Goal: Task Accomplishment & Management: Manage account settings

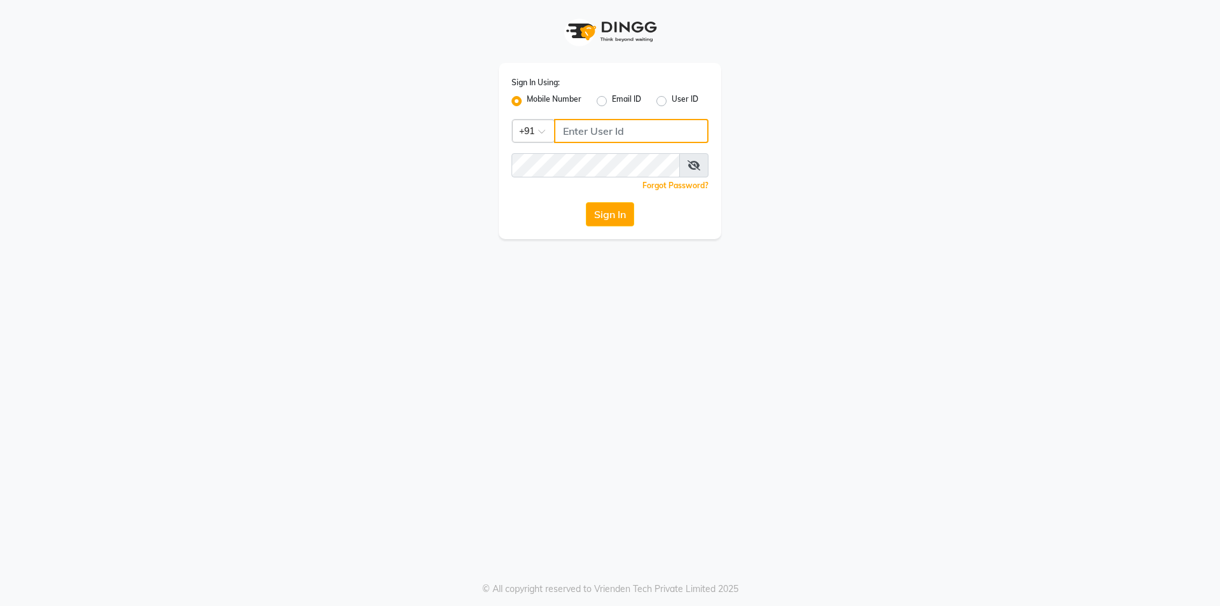
click at [629, 138] on input "Username" at bounding box center [631, 131] width 154 height 24
drag, startPoint x: 563, startPoint y: 130, endPoint x: 654, endPoint y: 147, distance: 92.4
click at [654, 147] on div "Sign In Using: Mobile Number Email ID User ID Country Code × [PHONE_NUMBER] Rem…" at bounding box center [610, 151] width 222 height 176
type input "9892546266"
click at [620, 215] on button "Sign In" at bounding box center [610, 214] width 48 height 24
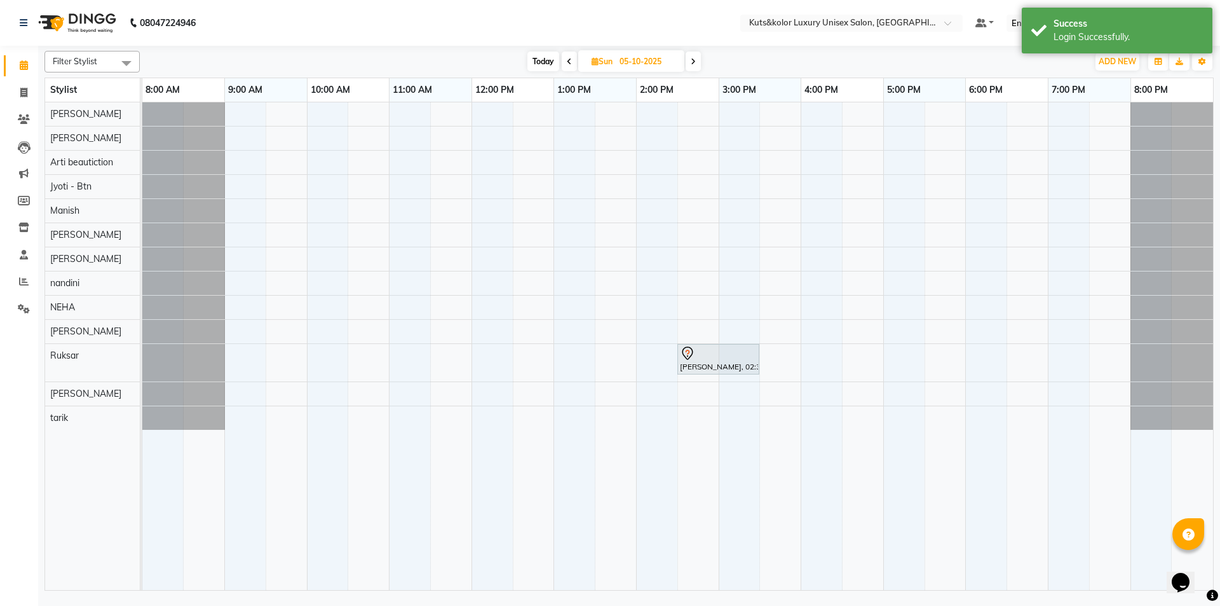
click at [596, 62] on icon at bounding box center [595, 61] width 7 height 8
select select "10"
select select "2025"
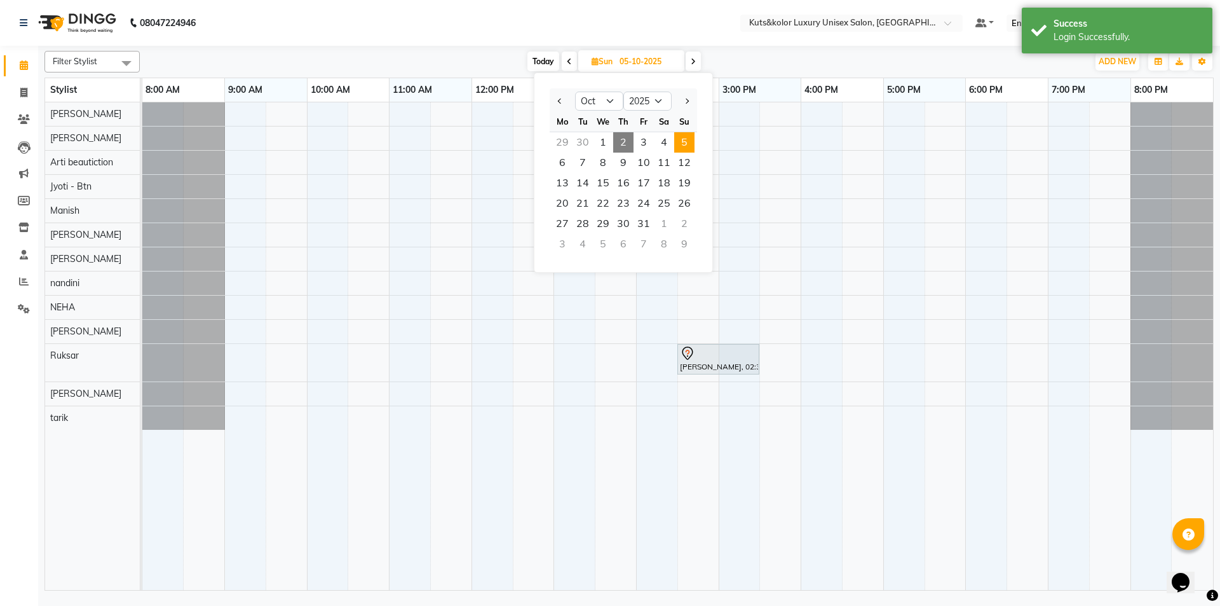
click at [550, 60] on span "Today" at bounding box center [544, 61] width 32 height 20
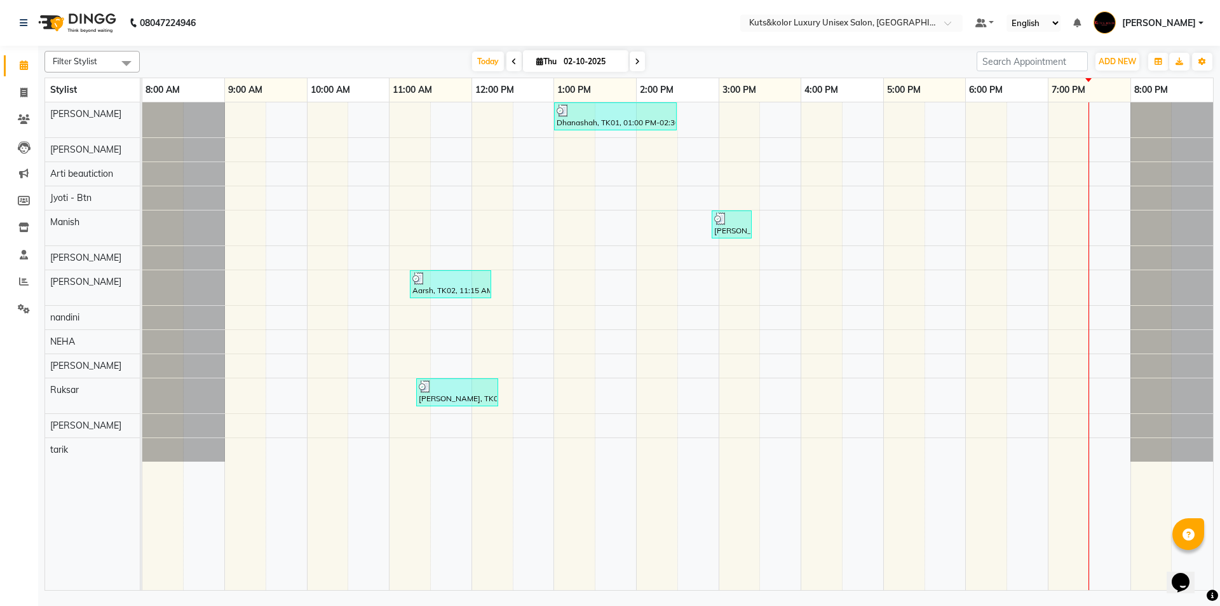
click at [633, 53] on span at bounding box center [637, 61] width 15 height 20
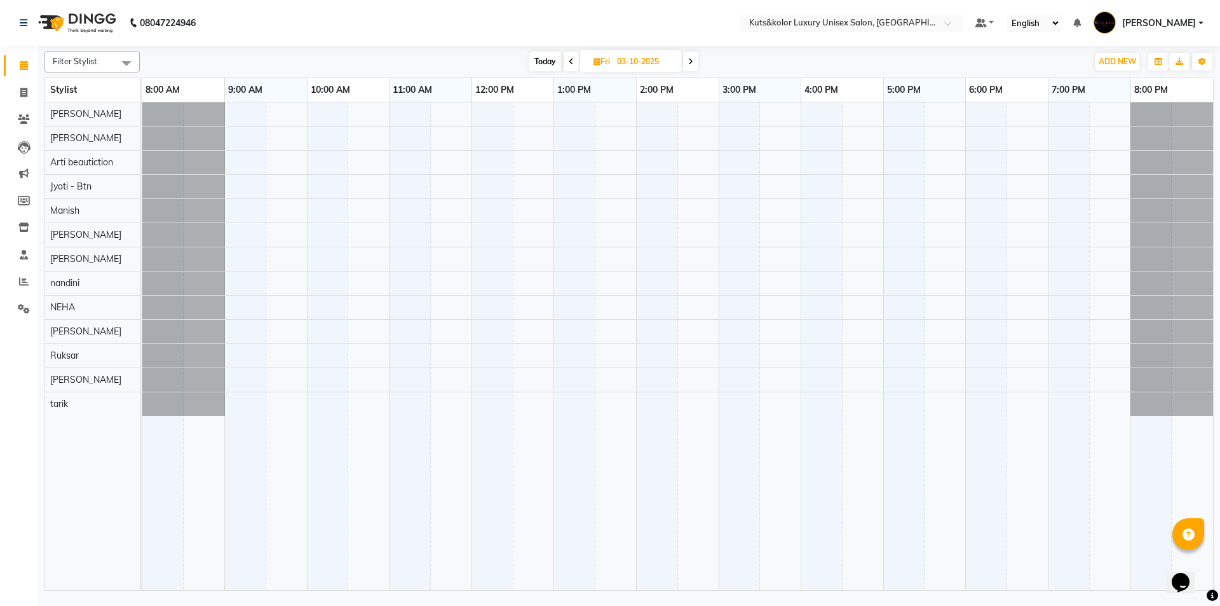
click at [693, 64] on icon at bounding box center [690, 62] width 5 height 8
click at [694, 63] on icon at bounding box center [692, 62] width 5 height 8
type input "05-10-2025"
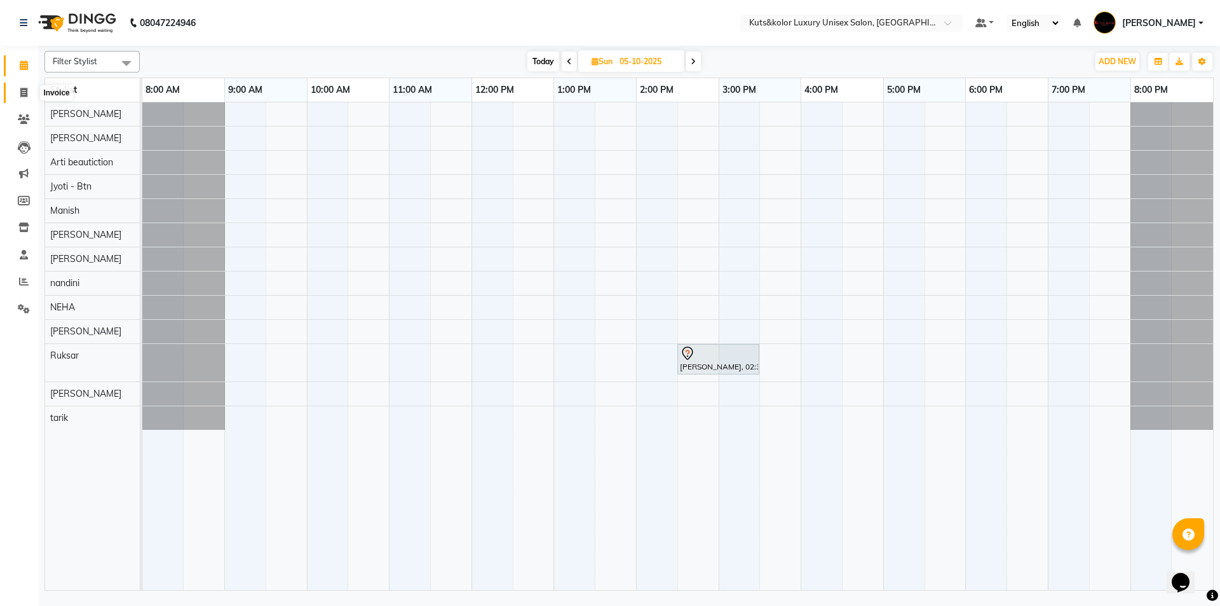
click at [25, 90] on icon at bounding box center [23, 93] width 7 height 10
select select "7374"
select select "service"
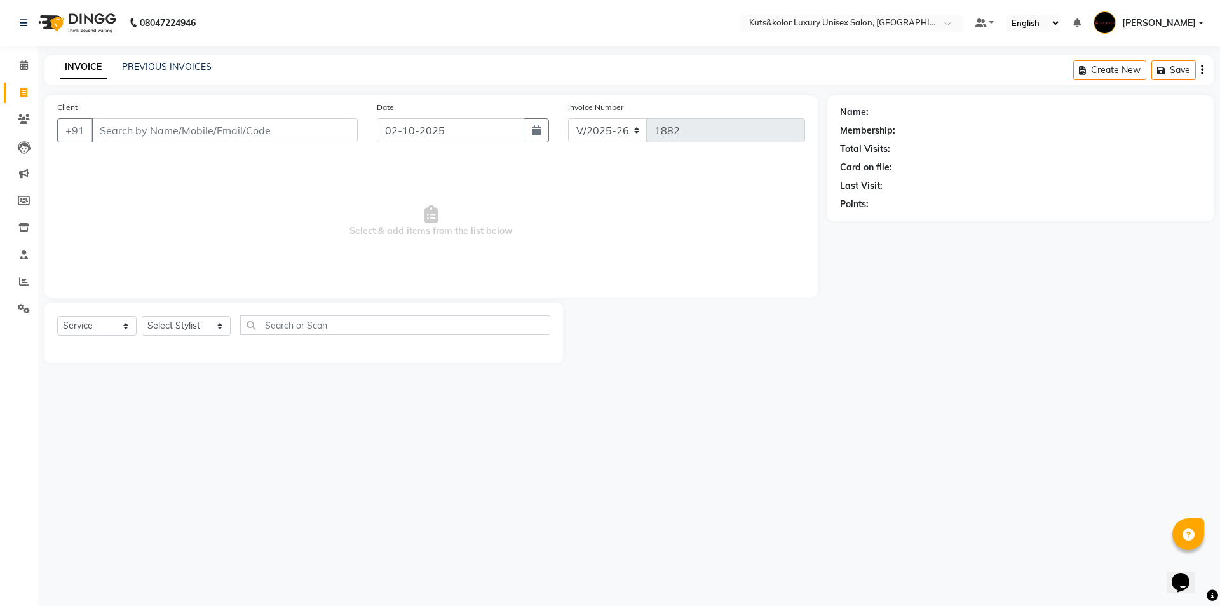
click at [185, 76] on div "INVOICE PREVIOUS INVOICES Create New Save" at bounding box center [629, 70] width 1170 height 30
click at [151, 67] on link "PREVIOUS INVOICES" at bounding box center [167, 66] width 90 height 11
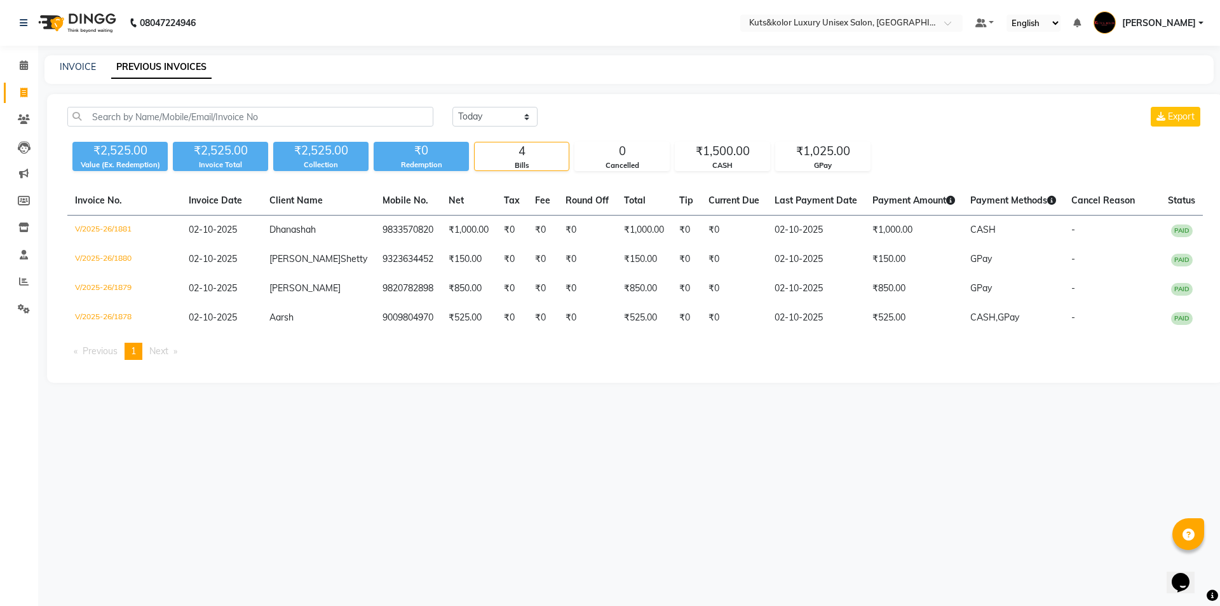
click at [79, 74] on div "INVOICE PREVIOUS INVOICES" at bounding box center [629, 69] width 1170 height 29
click at [77, 66] on link "INVOICE" at bounding box center [78, 66] width 36 height 11
select select "7374"
select select "service"
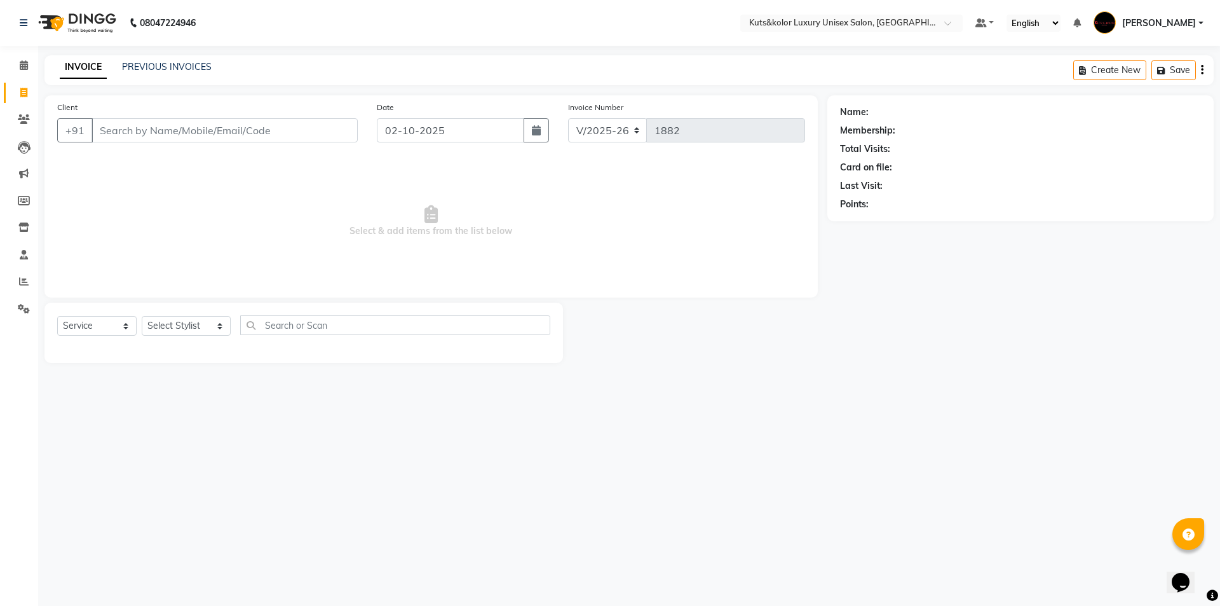
click at [100, 126] on input "Client" at bounding box center [225, 130] width 266 height 24
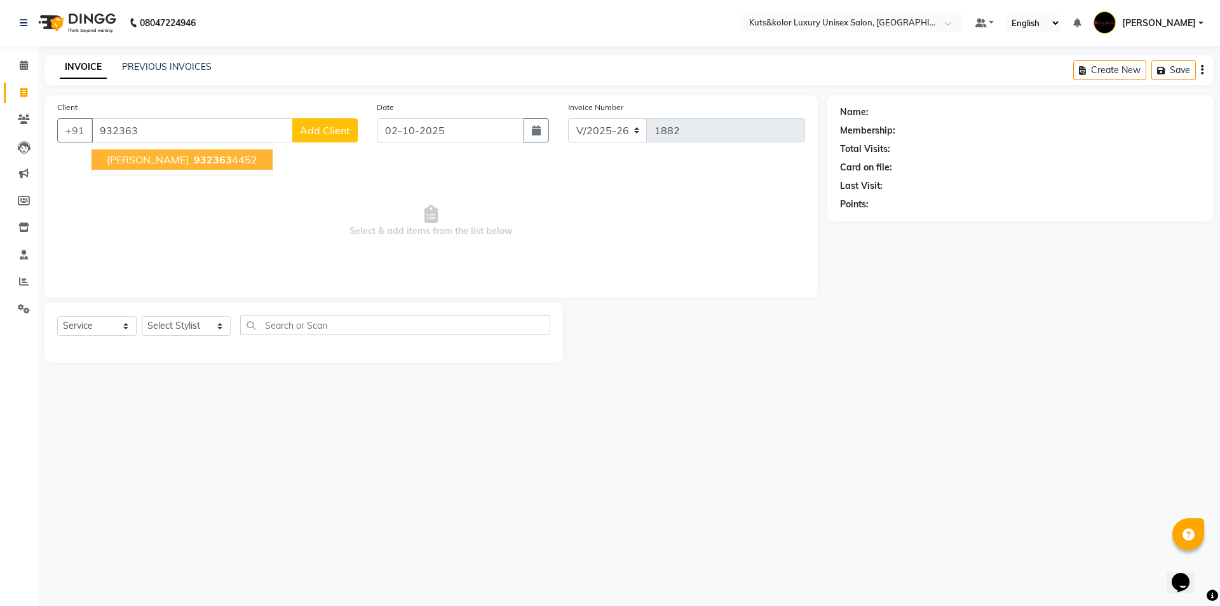
click at [130, 156] on span "[PERSON_NAME]" at bounding box center [148, 159] width 82 height 13
type input "9323634452"
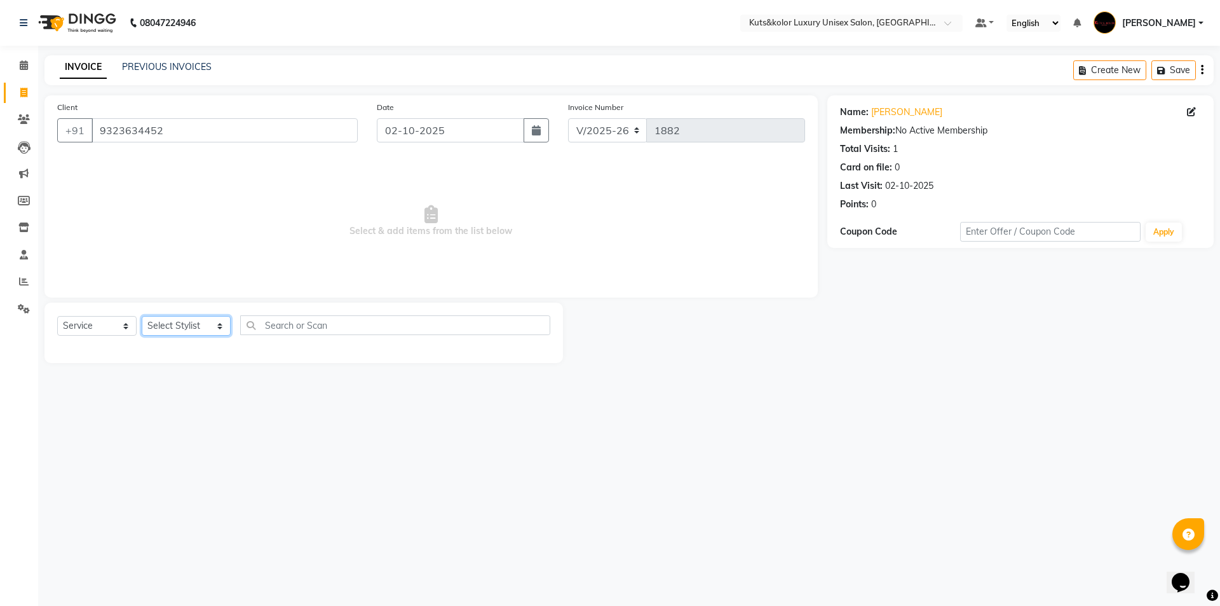
click at [214, 327] on select "Select Stylist aman [PERSON_NAME] beautiction [PERSON_NAME] Jyoti - Btn [PERSON…" at bounding box center [186, 326] width 89 height 20
select select "71301"
click at [142, 316] on select "Select Stylist aman [PERSON_NAME] beautiction [PERSON_NAME] Jyoti - Btn [PERSON…" at bounding box center [186, 326] width 89 height 20
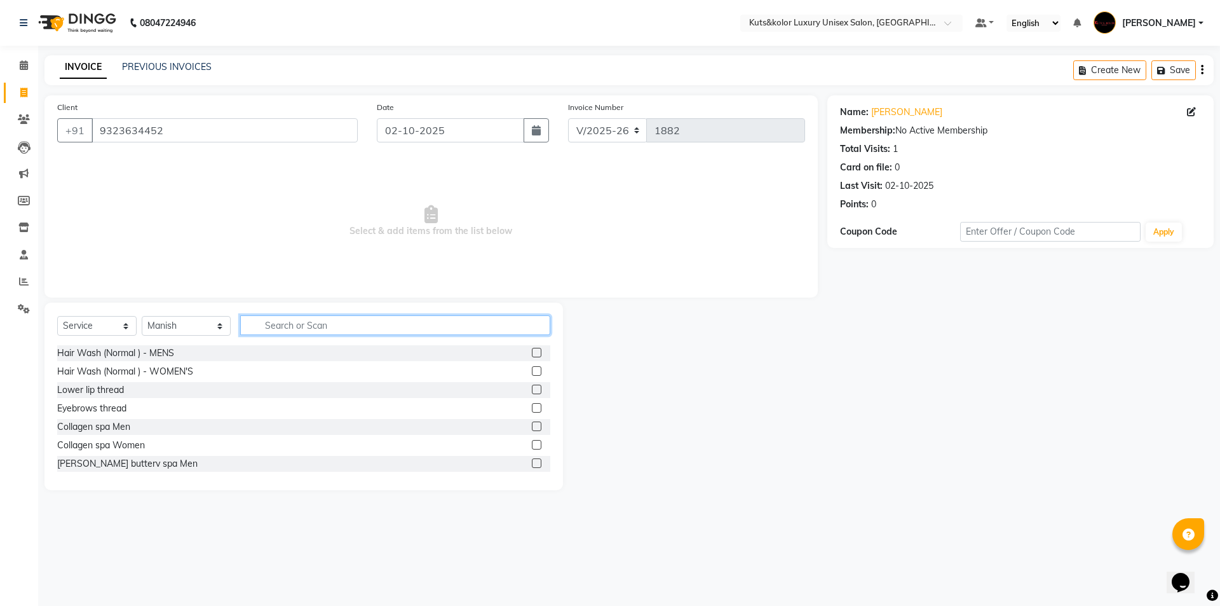
click at [275, 331] on input "text" at bounding box center [395, 325] width 310 height 20
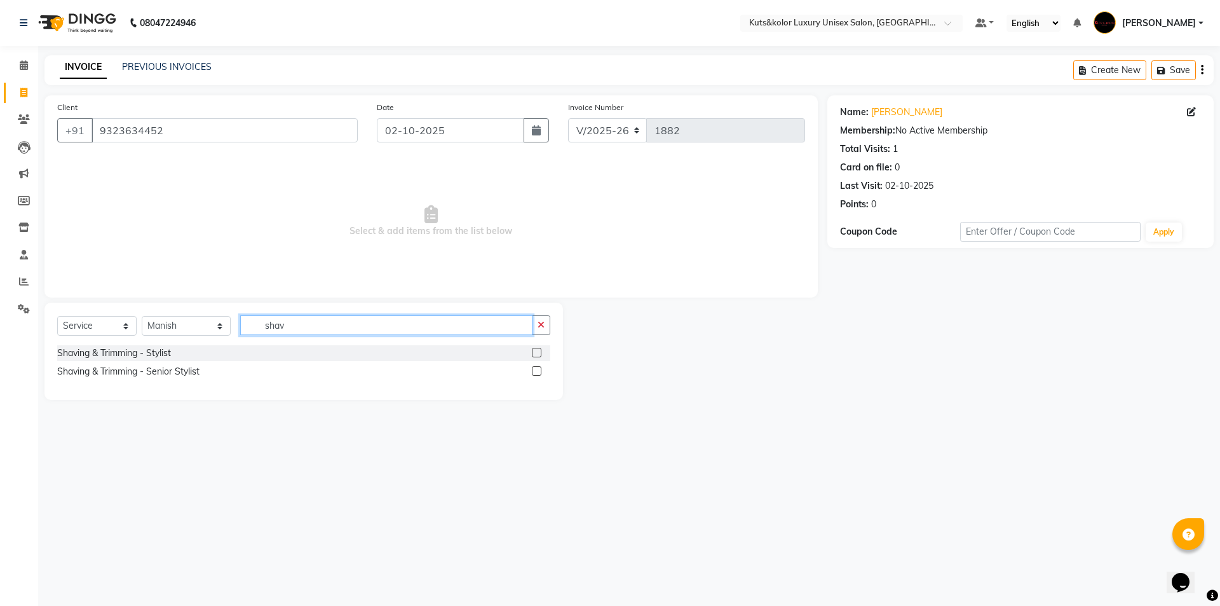
type input "shav"
click at [535, 351] on label at bounding box center [537, 353] width 10 height 10
click at [535, 351] on input "checkbox" at bounding box center [536, 353] width 8 height 8
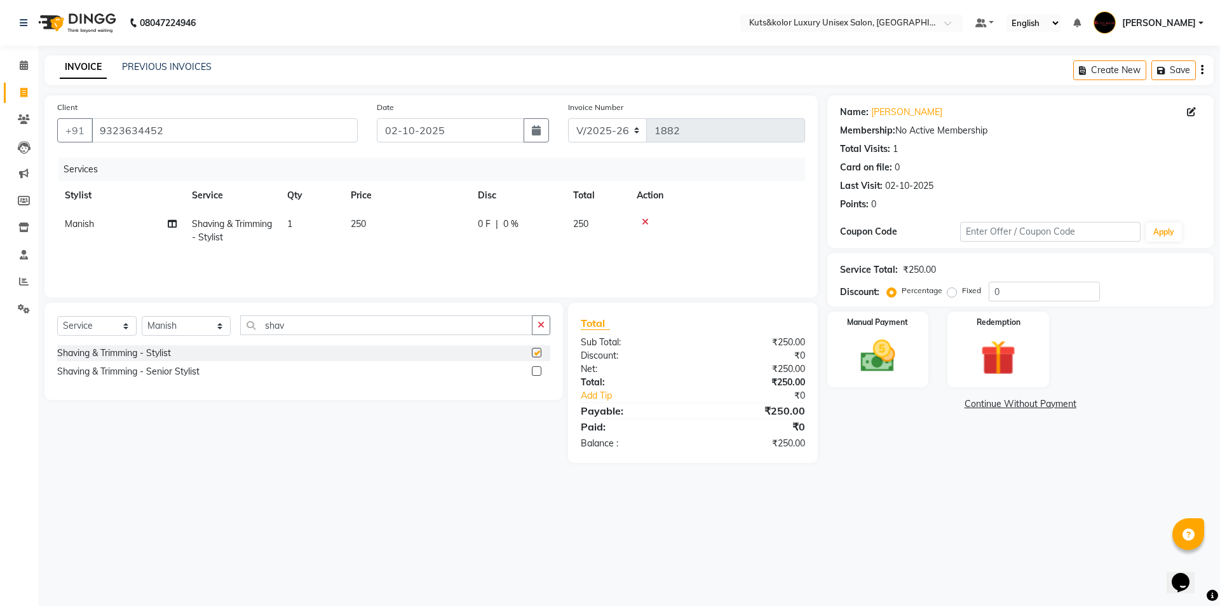
checkbox input "false"
click at [371, 221] on td "250" at bounding box center [406, 231] width 127 height 42
select select "71301"
click at [442, 233] on input "250" at bounding box center [467, 227] width 112 height 20
type input "2"
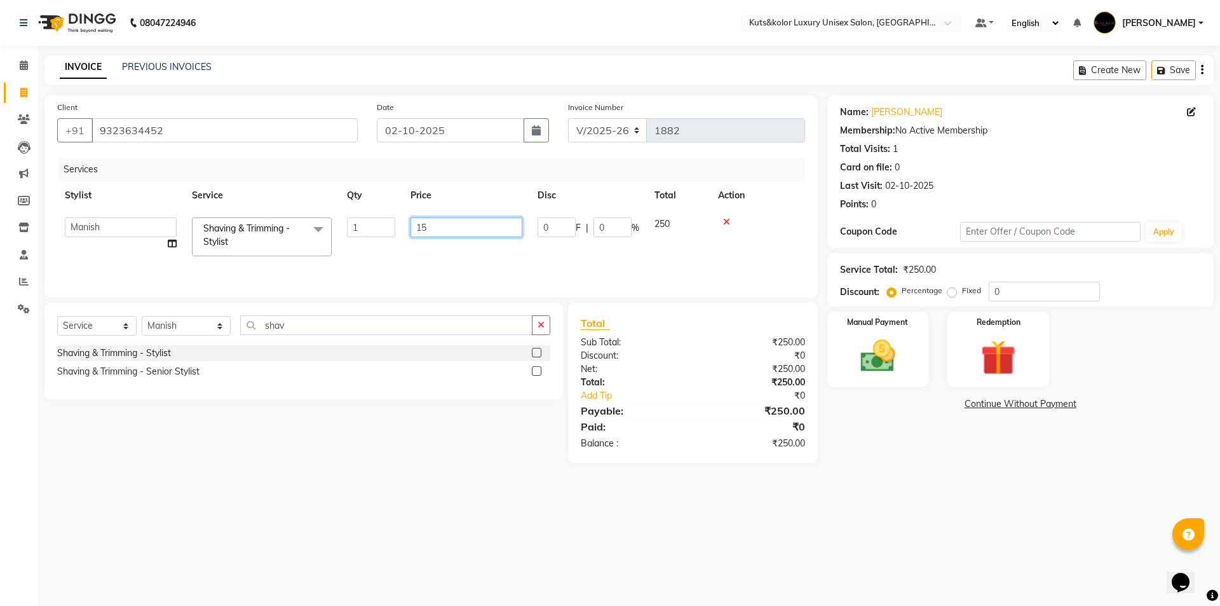
type input "150"
click at [865, 378] on div "Manual Payment" at bounding box center [878, 349] width 106 height 78
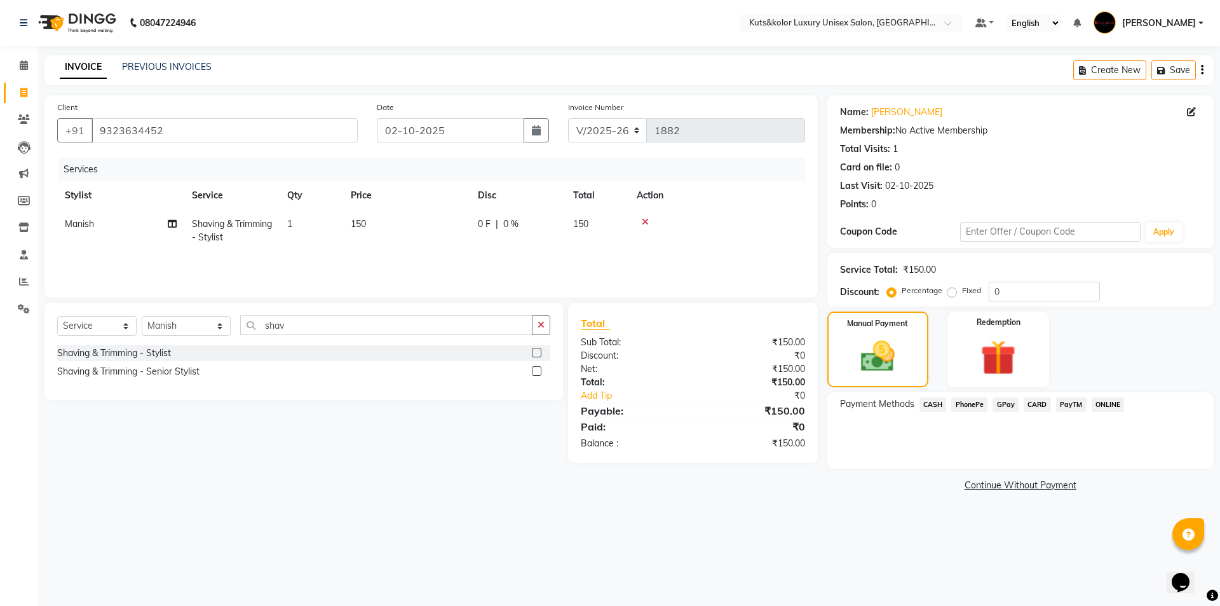
click at [1006, 410] on span "GPay" at bounding box center [1006, 404] width 26 height 15
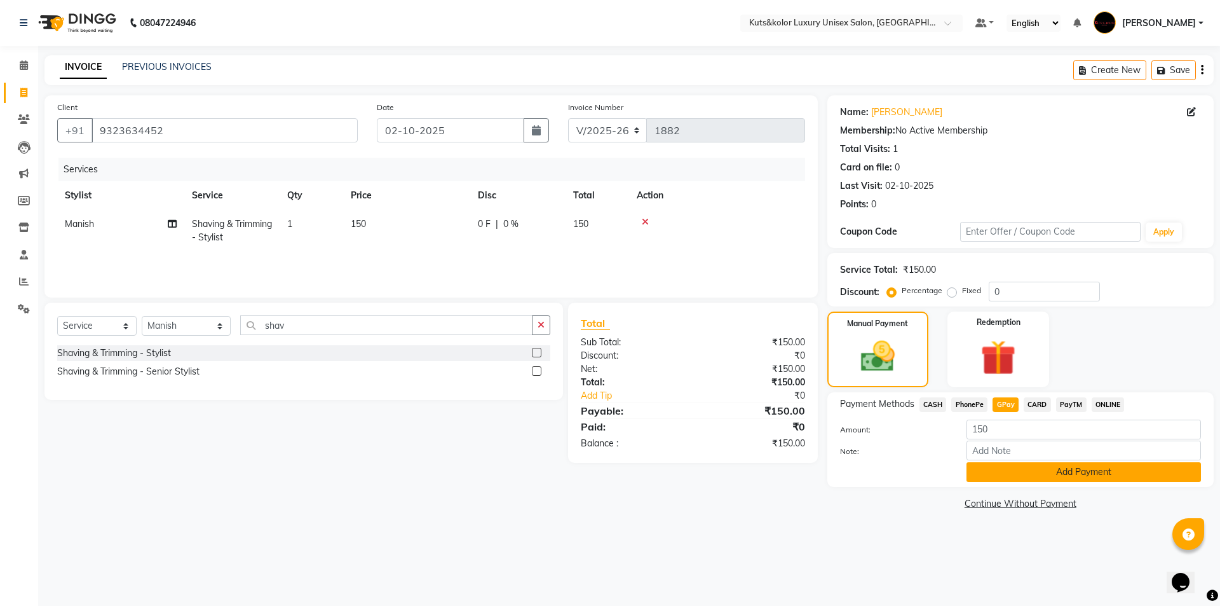
click at [998, 480] on button "Add Payment" at bounding box center [1084, 472] width 235 height 20
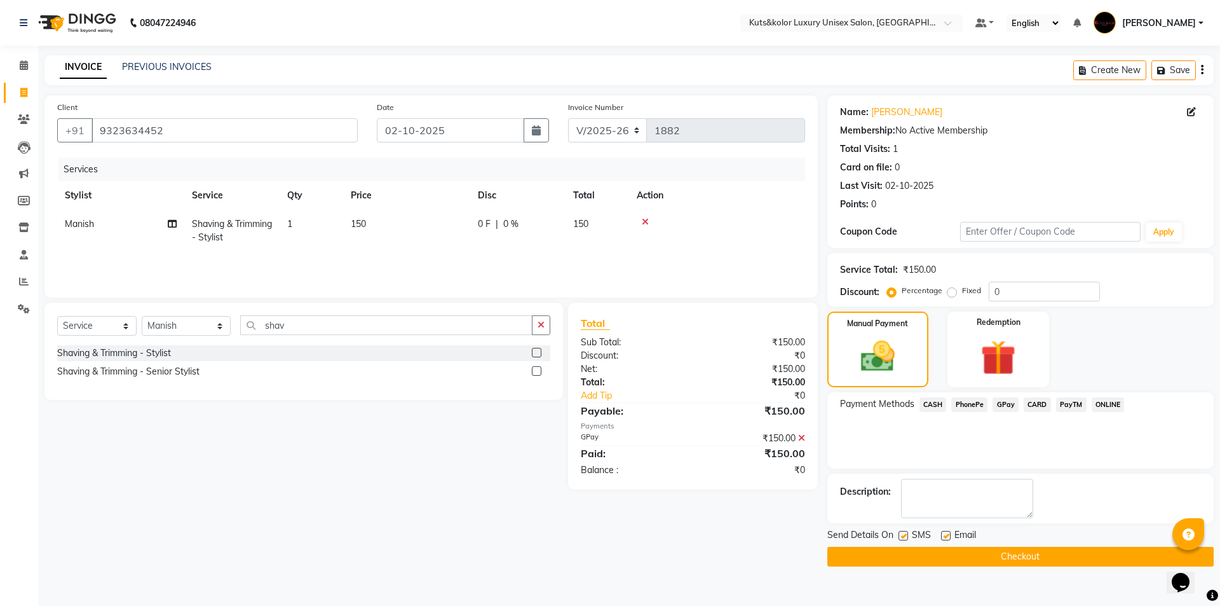
click at [905, 540] on div at bounding box center [903, 537] width 8 height 13
click at [905, 538] on label at bounding box center [904, 536] width 10 height 10
click at [905, 538] on input "checkbox" at bounding box center [903, 536] width 8 height 8
checkbox input "false"
click at [910, 563] on button "Checkout" at bounding box center [1021, 557] width 386 height 20
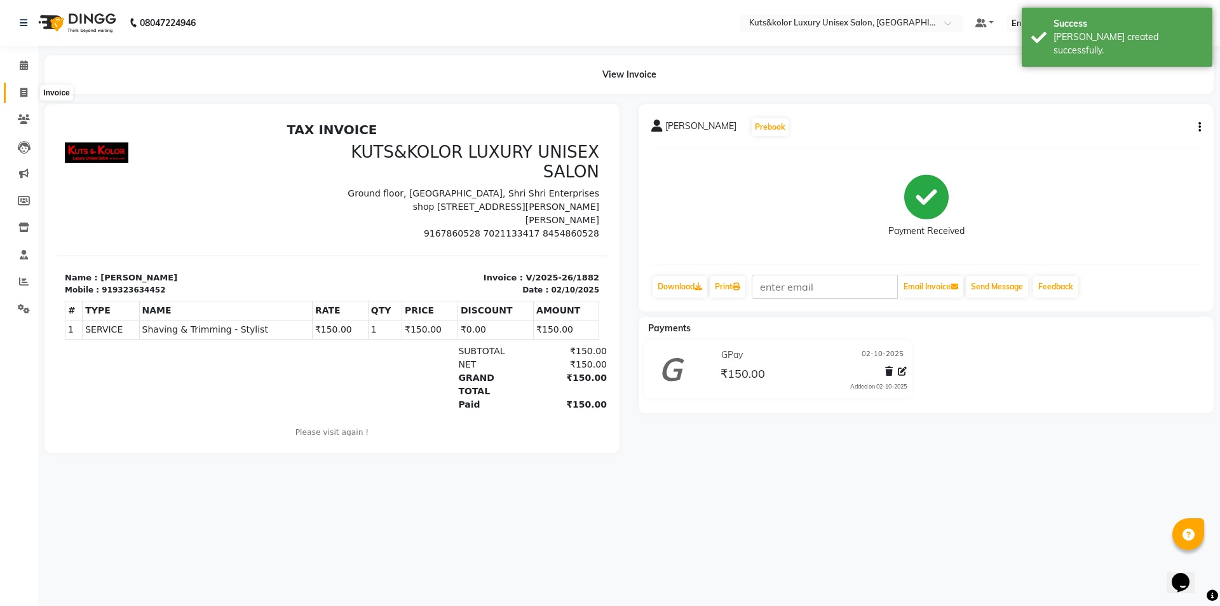
click at [21, 95] on icon at bounding box center [23, 93] width 7 height 10
select select "7374"
select select "service"
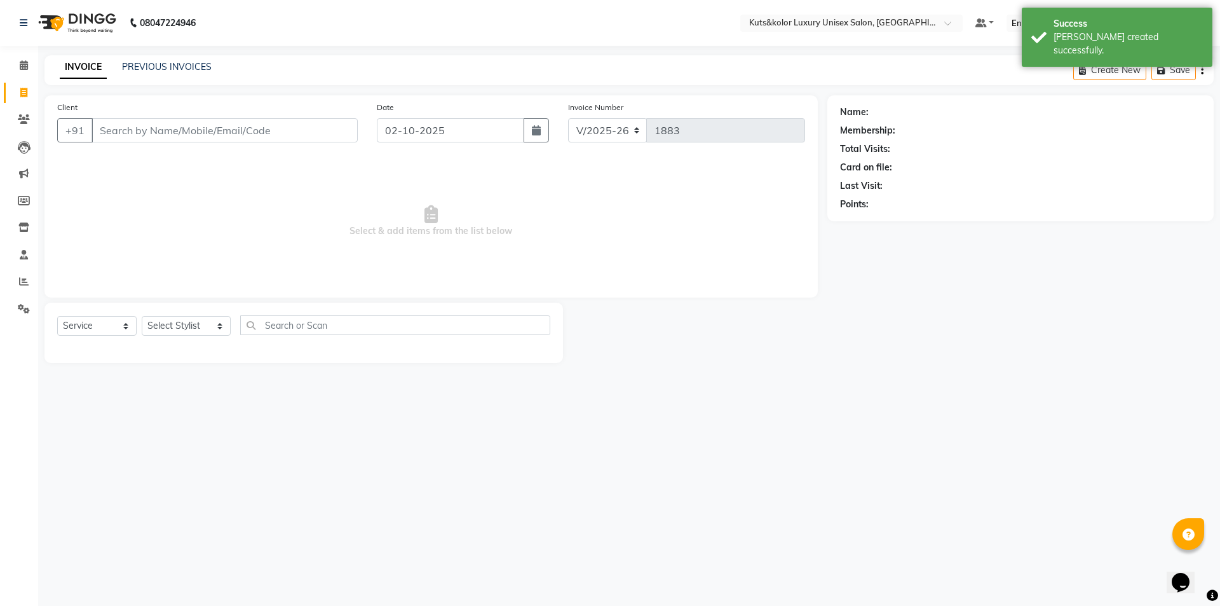
click at [105, 135] on input "Client" at bounding box center [225, 130] width 266 height 24
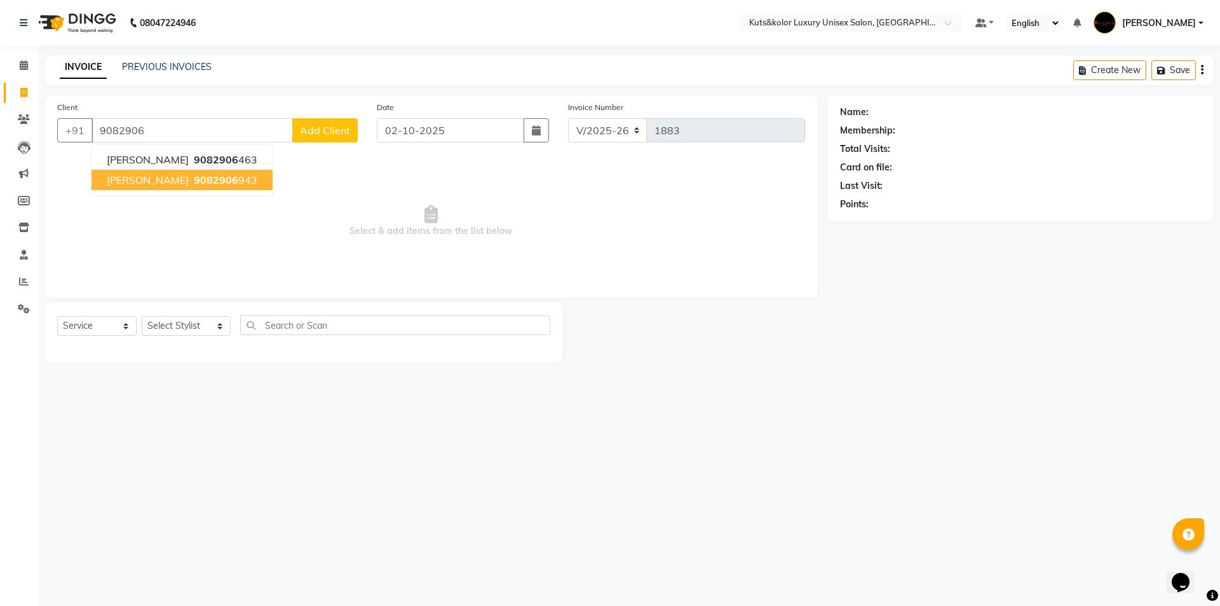
click at [141, 189] on button "[PERSON_NAME] 9082906 943" at bounding box center [182, 180] width 181 height 20
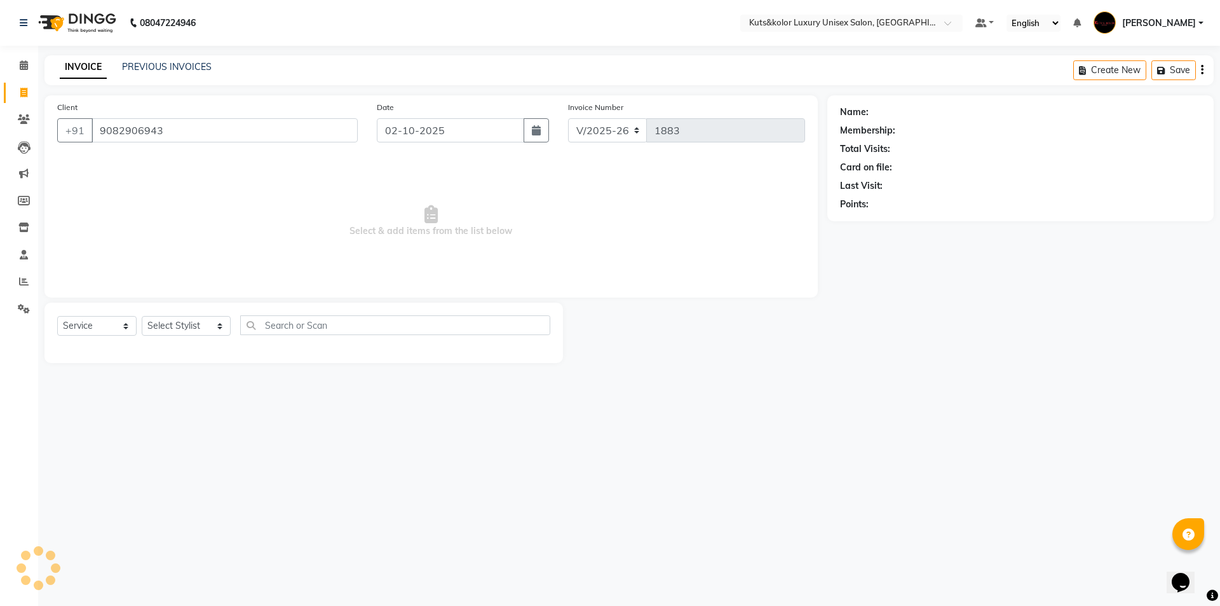
type input "9082906943"
click at [211, 320] on select "Select Stylist aman [PERSON_NAME] beautiction [PERSON_NAME] Jyoti - Btn [PERSON…" at bounding box center [186, 326] width 89 height 20
select select "64396"
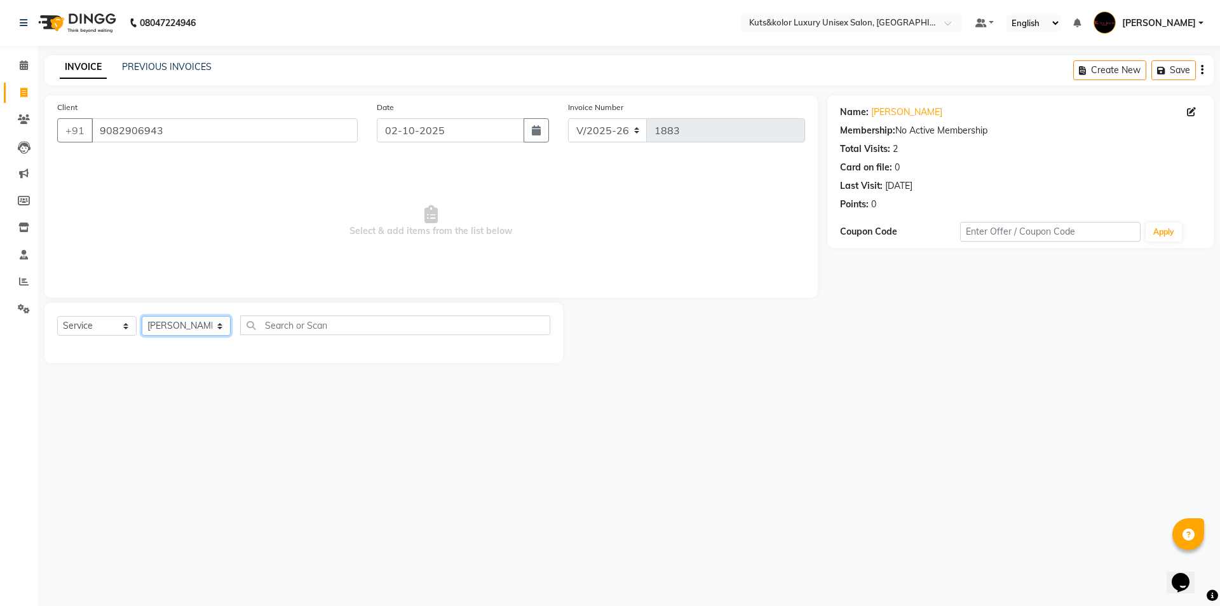
click at [142, 316] on select "Select Stylist aman [PERSON_NAME] beautiction [PERSON_NAME] Jyoti - Btn [PERSON…" at bounding box center [186, 326] width 89 height 20
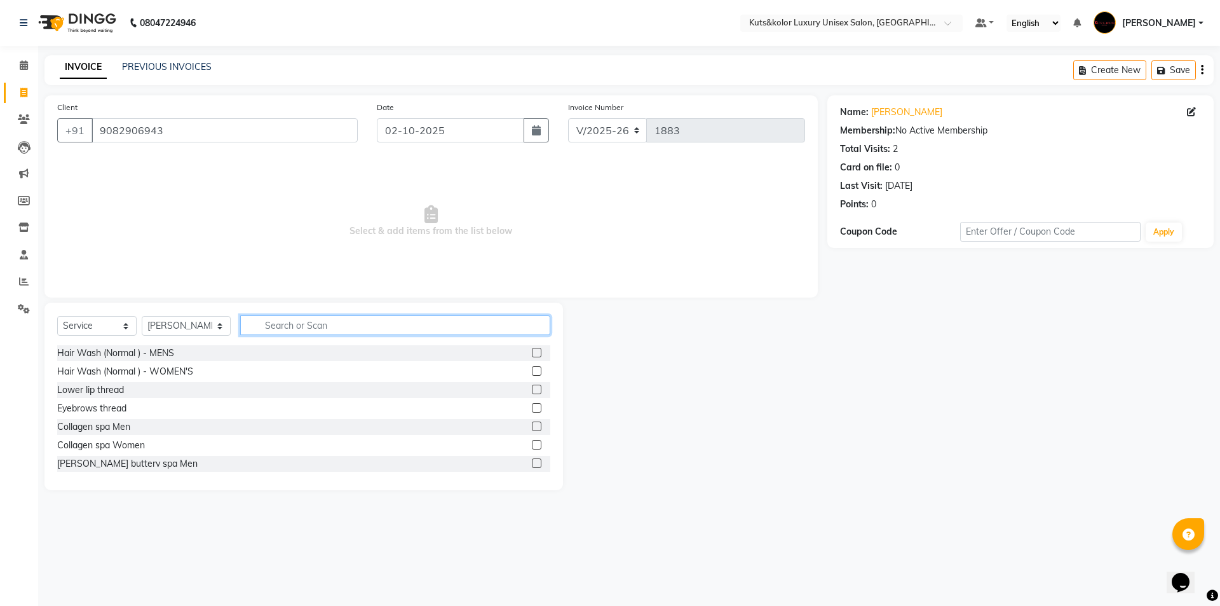
click at [287, 329] on input "text" at bounding box center [395, 325] width 310 height 20
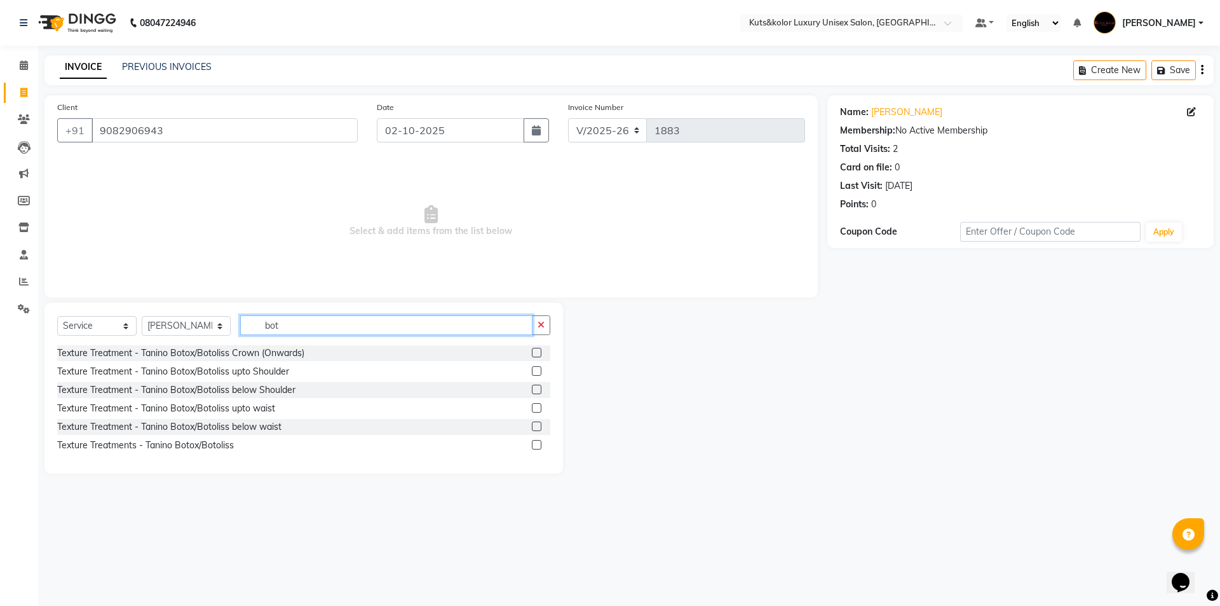
type input "bot"
click at [538, 390] on label at bounding box center [537, 390] width 10 height 10
click at [538, 390] on input "checkbox" at bounding box center [536, 390] width 8 height 8
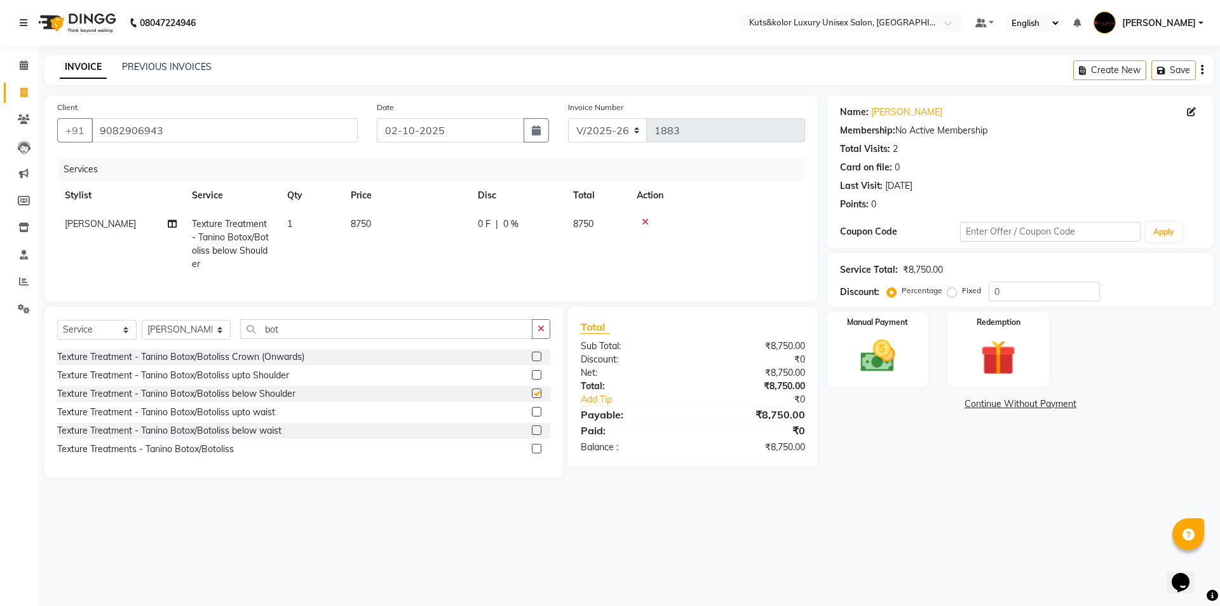
checkbox input "false"
click at [375, 227] on td "8750" at bounding box center [406, 244] width 127 height 69
select select "64396"
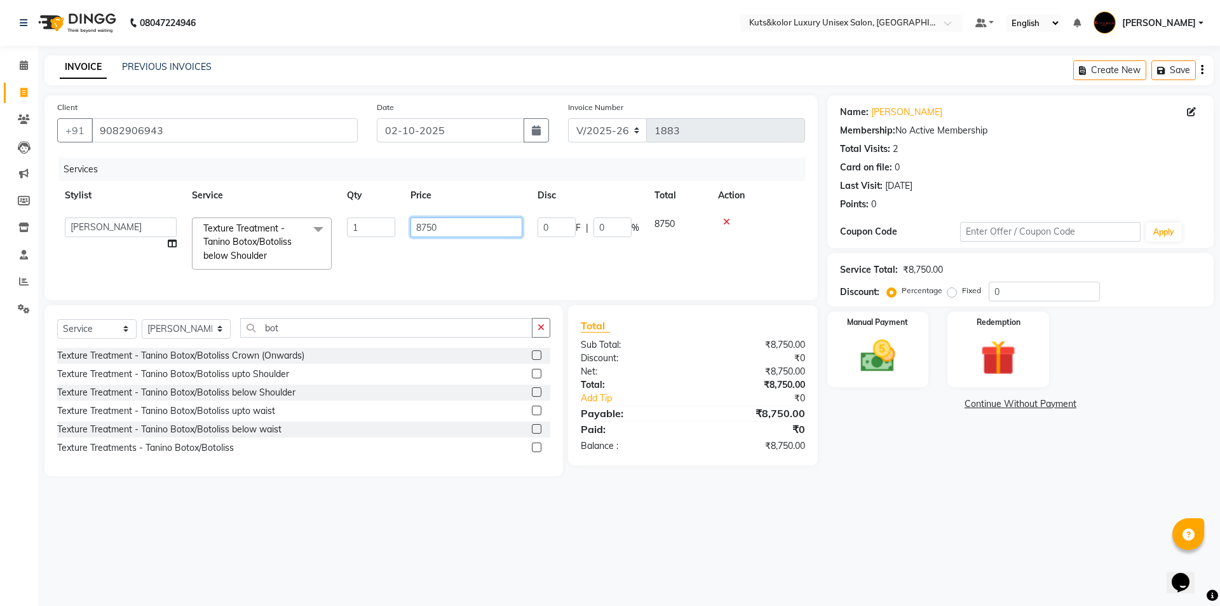
click at [458, 236] on input "8750" at bounding box center [467, 227] width 112 height 20
type input "8"
type input "5500"
click at [611, 271] on tr "[PERSON_NAME] Texture Treatment - Tanino Botox/Botoliss below Shoulder 1 5500 0…" at bounding box center [431, 244] width 748 height 69
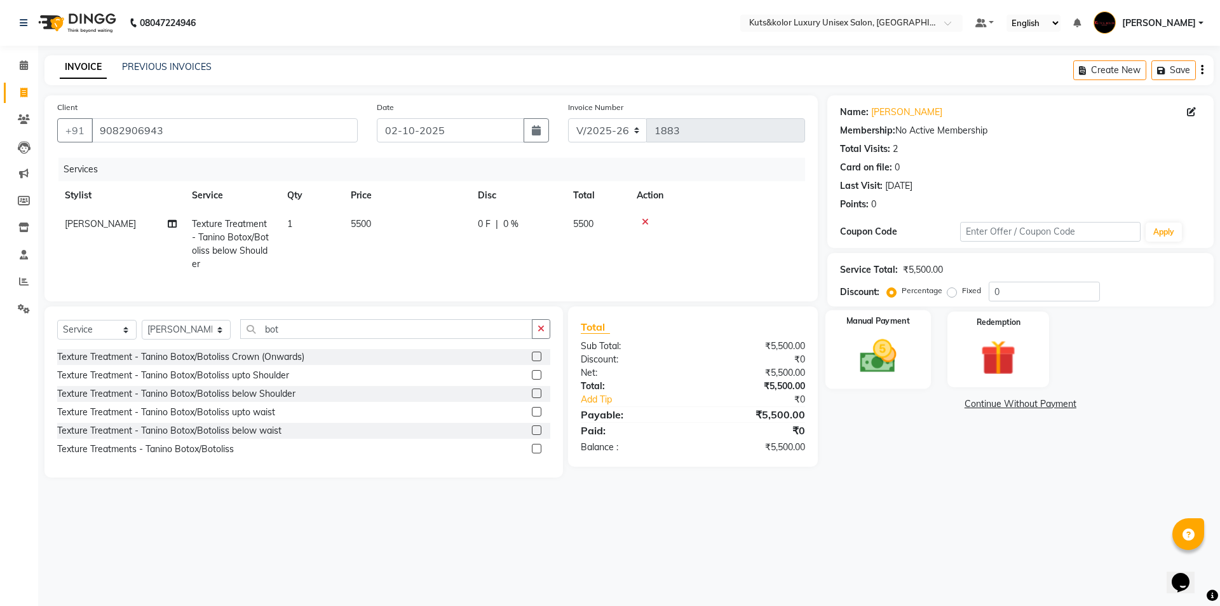
click at [890, 361] on img at bounding box center [878, 356] width 59 height 42
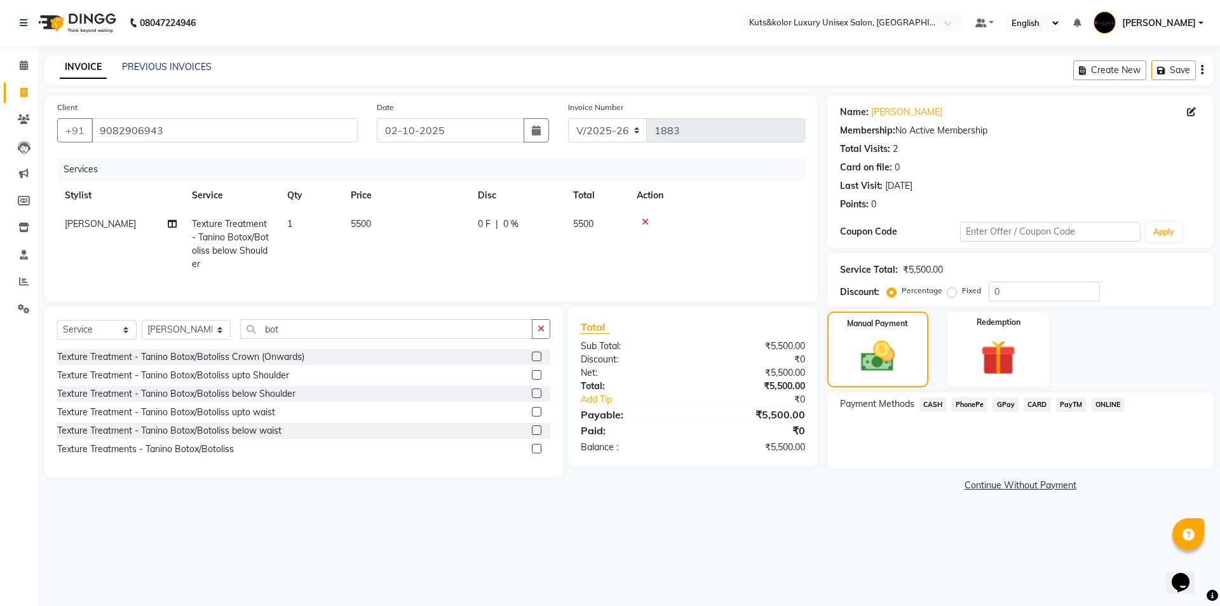
click at [1006, 399] on span "GPay" at bounding box center [1006, 404] width 26 height 15
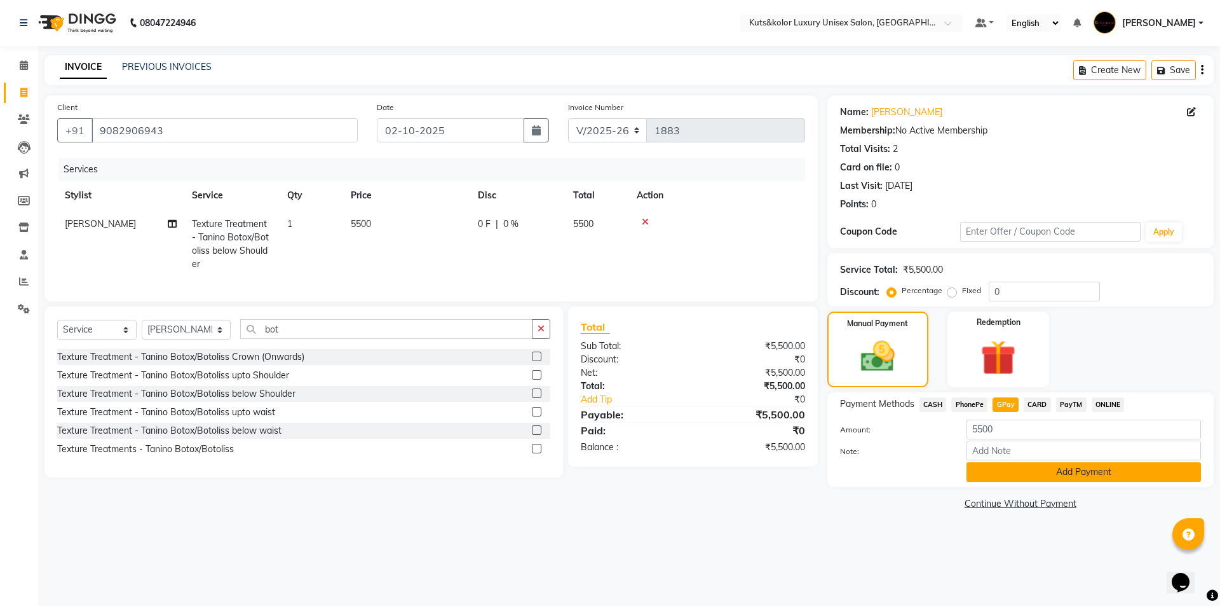
click at [992, 472] on button "Add Payment" at bounding box center [1084, 472] width 235 height 20
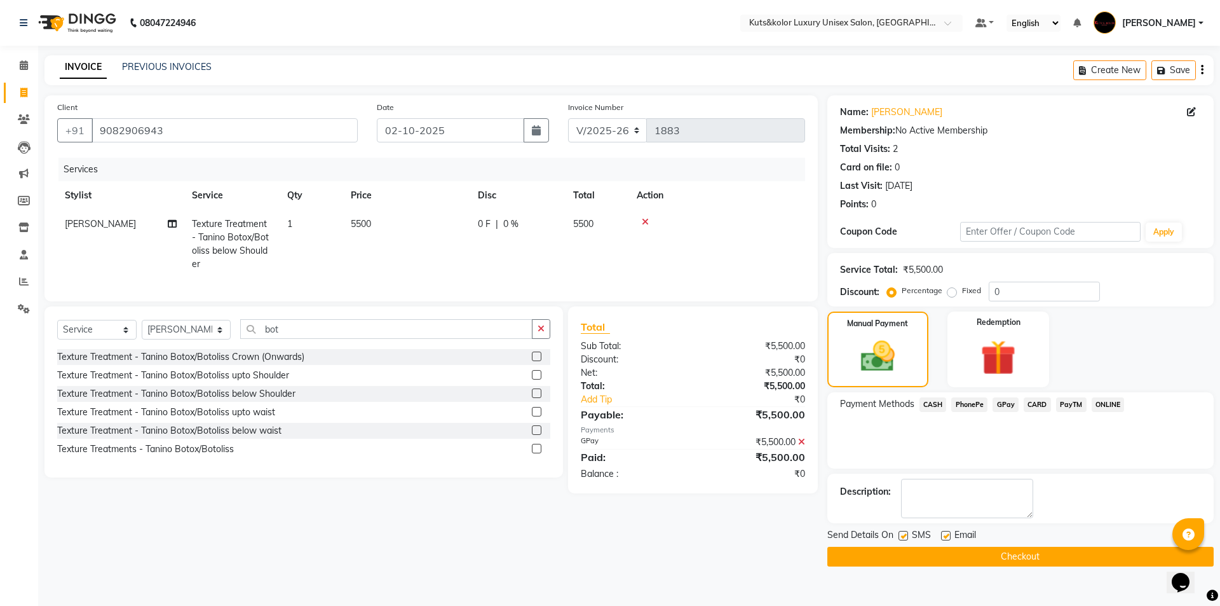
click at [903, 537] on label at bounding box center [904, 536] width 10 height 10
click at [903, 537] on input "checkbox" at bounding box center [903, 536] width 8 height 8
checkbox input "false"
click at [903, 554] on button "Checkout" at bounding box center [1021, 557] width 386 height 20
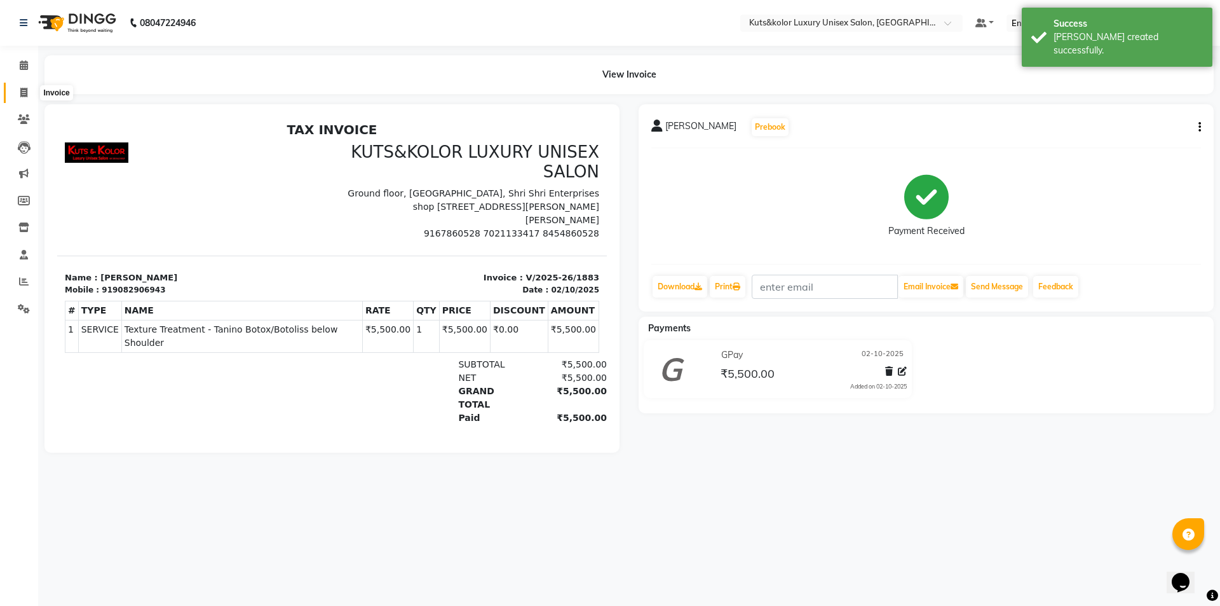
click at [26, 95] on icon at bounding box center [23, 93] width 7 height 10
select select "7374"
select select "service"
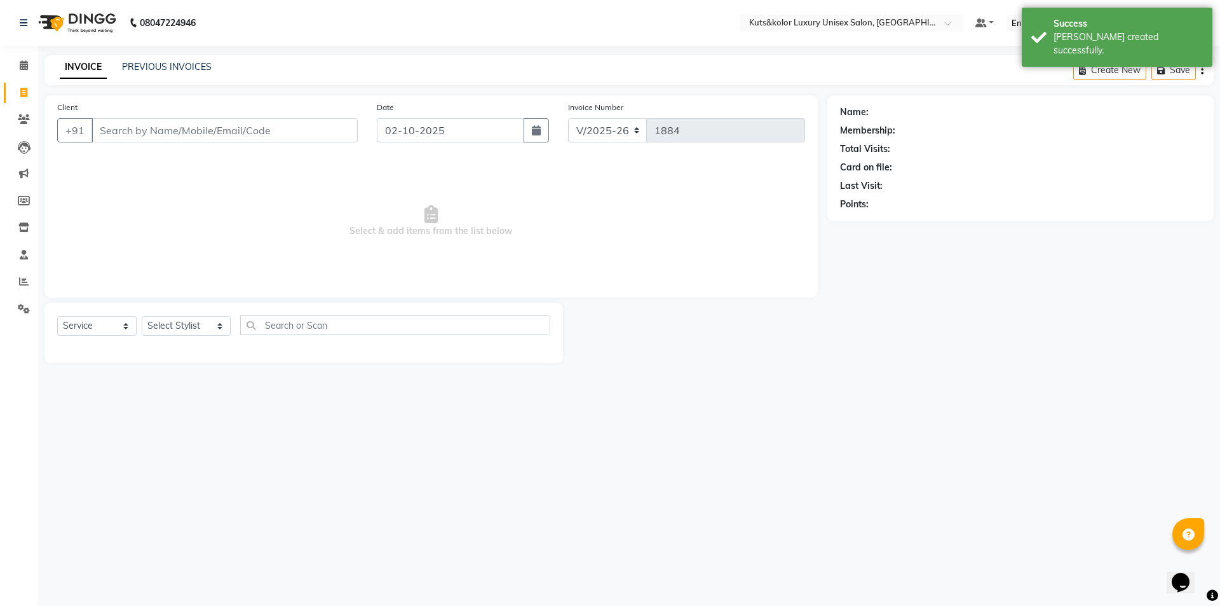
click at [104, 139] on input "Client" at bounding box center [225, 130] width 266 height 24
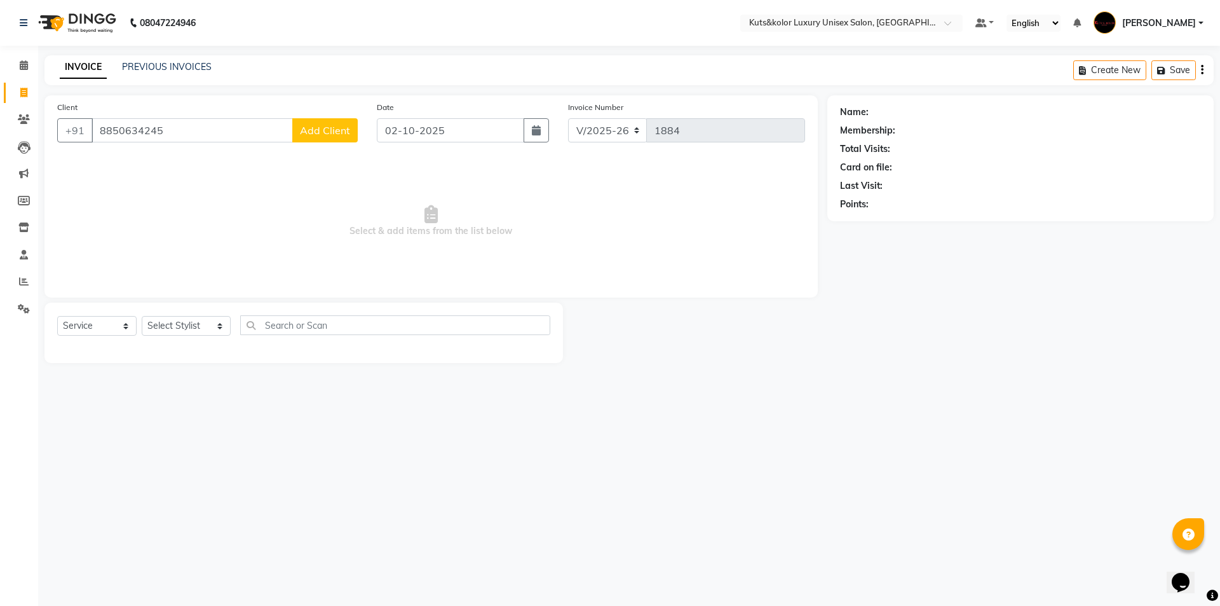
type input "8850634245"
click at [343, 131] on span "Add Client" at bounding box center [325, 130] width 50 height 13
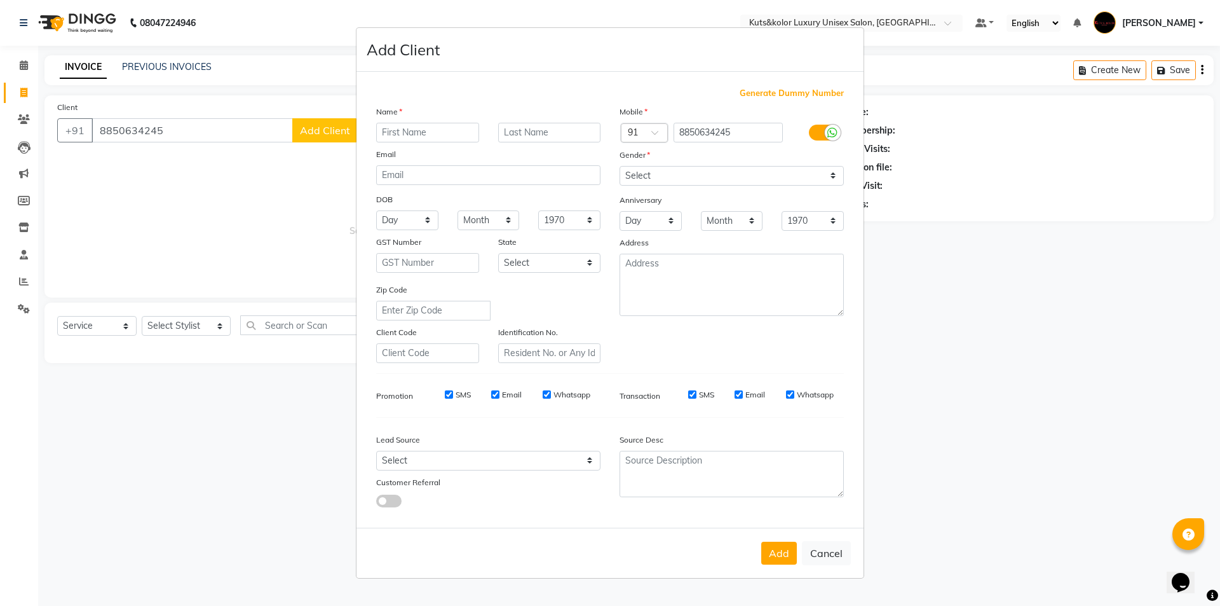
click at [420, 139] on input "text" at bounding box center [427, 133] width 103 height 20
type input "[PERSON_NAME]"
click at [835, 176] on select "Select [DEMOGRAPHIC_DATA] [DEMOGRAPHIC_DATA] Other Prefer Not To Say" at bounding box center [732, 176] width 224 height 20
select select "[DEMOGRAPHIC_DATA]"
click at [620, 166] on select "Select [DEMOGRAPHIC_DATA] [DEMOGRAPHIC_DATA] Other Prefer Not To Say" at bounding box center [732, 176] width 224 height 20
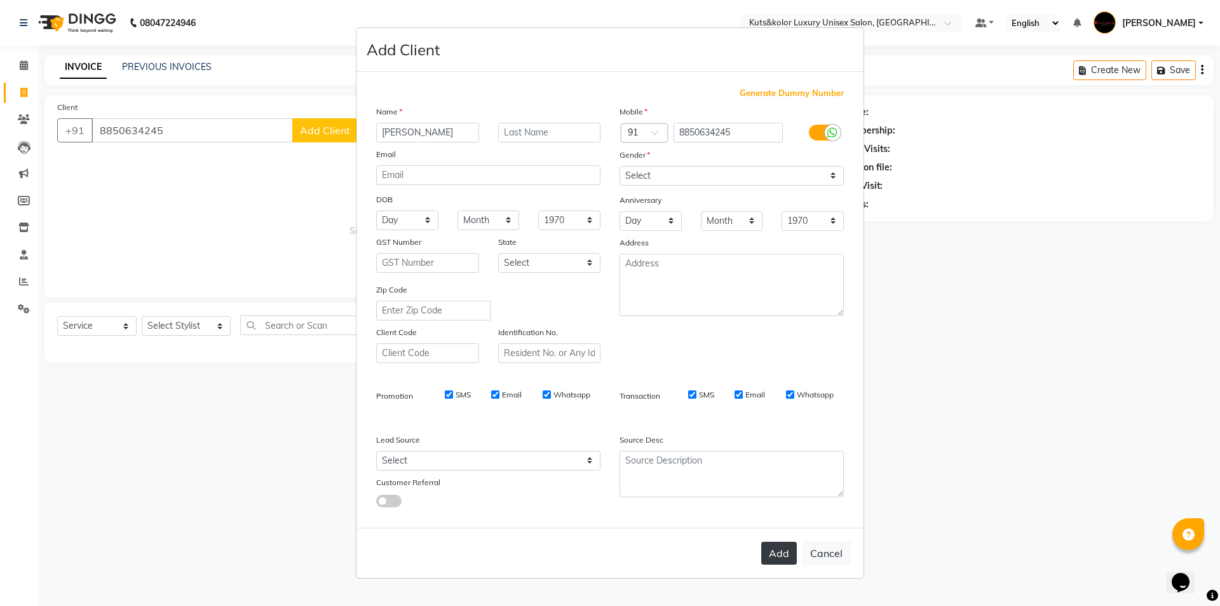
click at [777, 558] on button "Add" at bounding box center [779, 553] width 36 height 23
select select
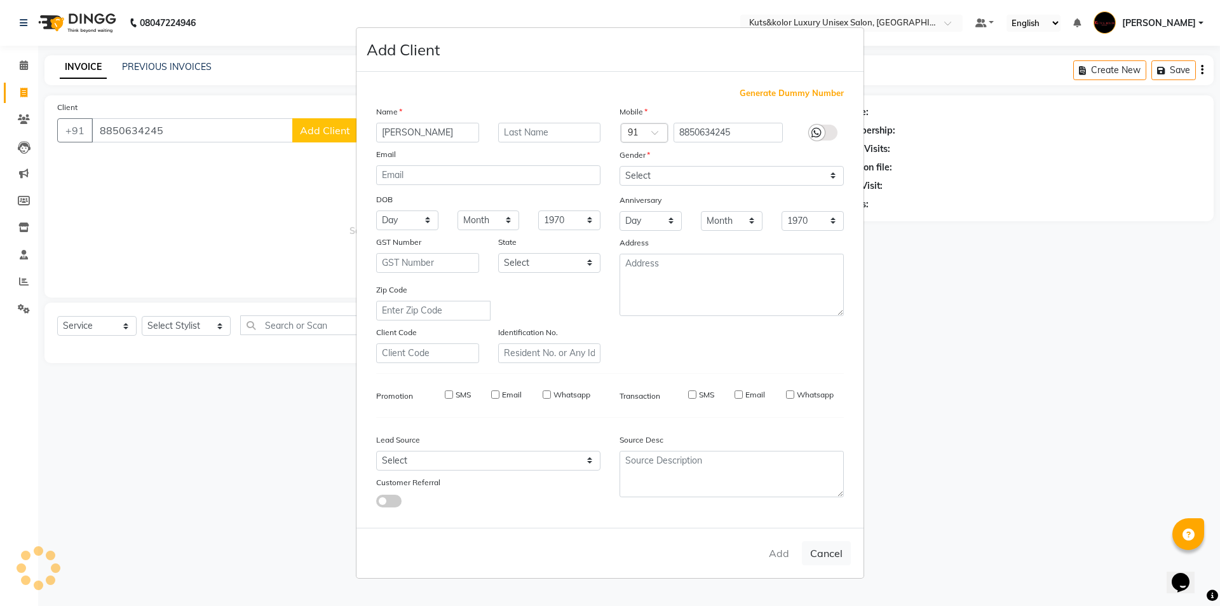
select select
checkbox input "false"
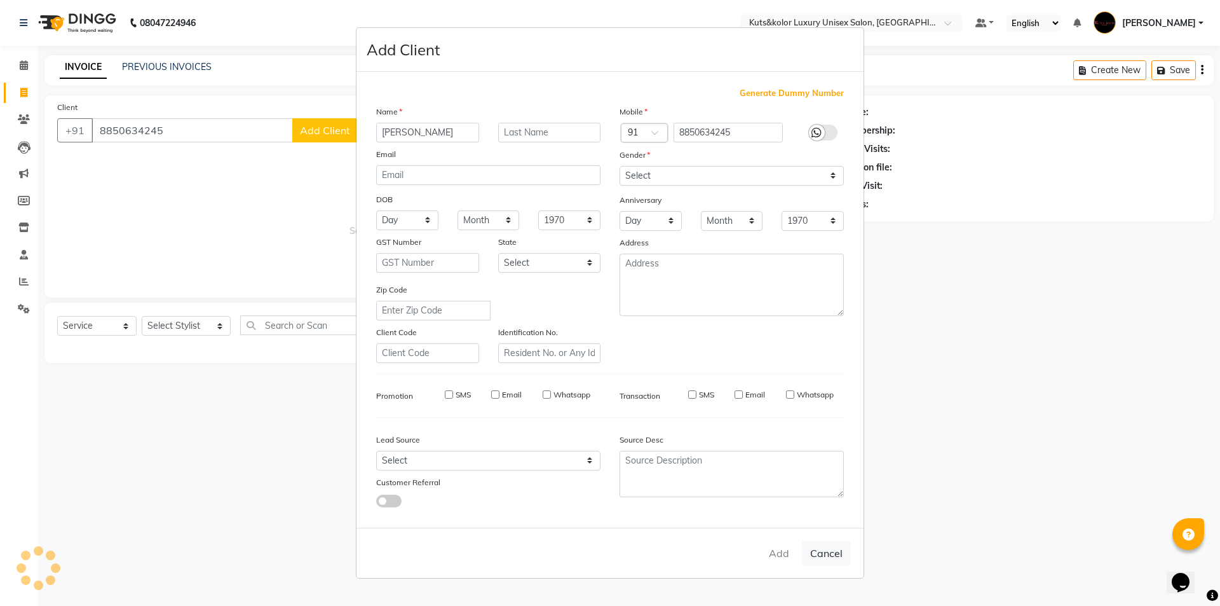
checkbox input "false"
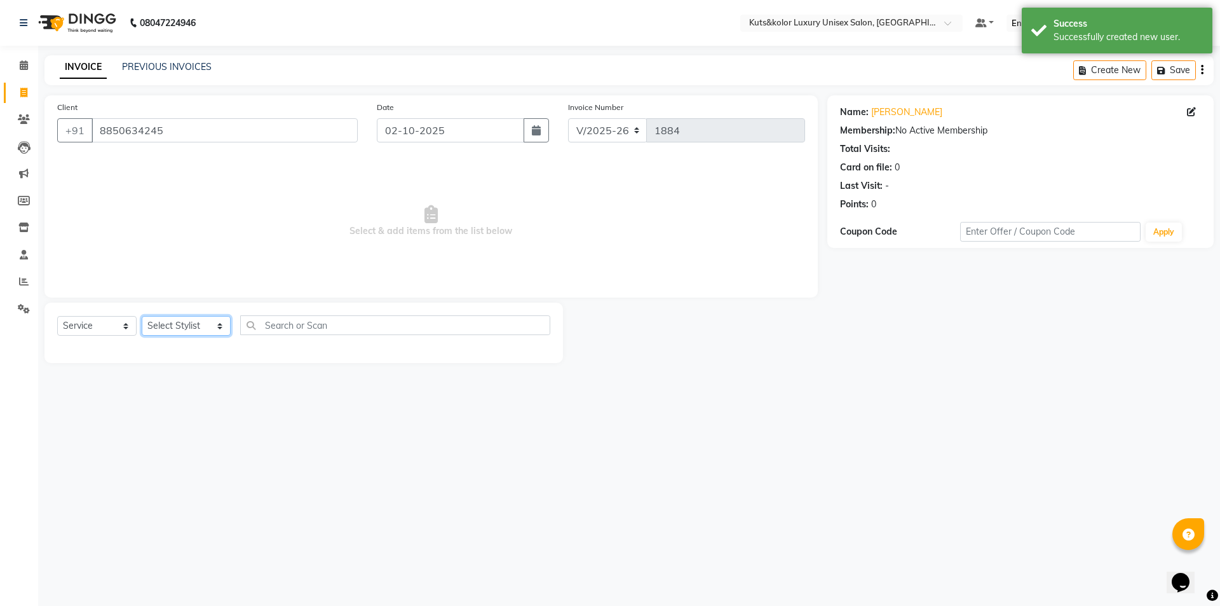
click at [213, 324] on select "Select Stylist aman [PERSON_NAME] beautiction [PERSON_NAME] Jyoti - Btn [PERSON…" at bounding box center [186, 326] width 89 height 20
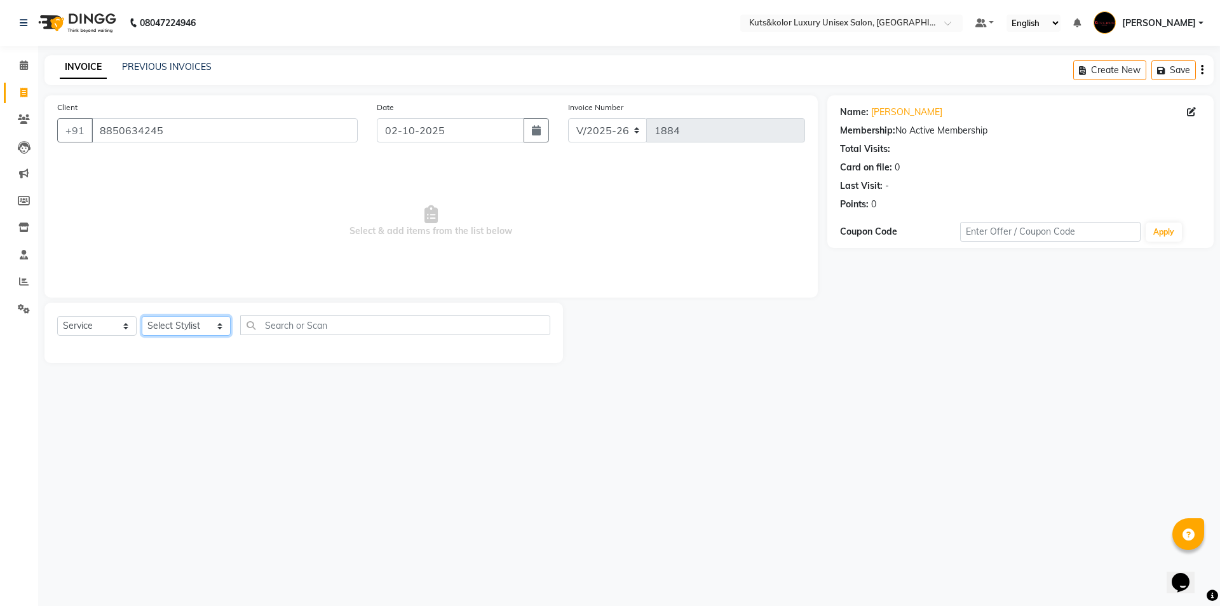
select select "90771"
click at [142, 316] on select "Select Stylist aman [PERSON_NAME] beautiction [PERSON_NAME] Jyoti - Btn [PERSON…" at bounding box center [186, 326] width 89 height 20
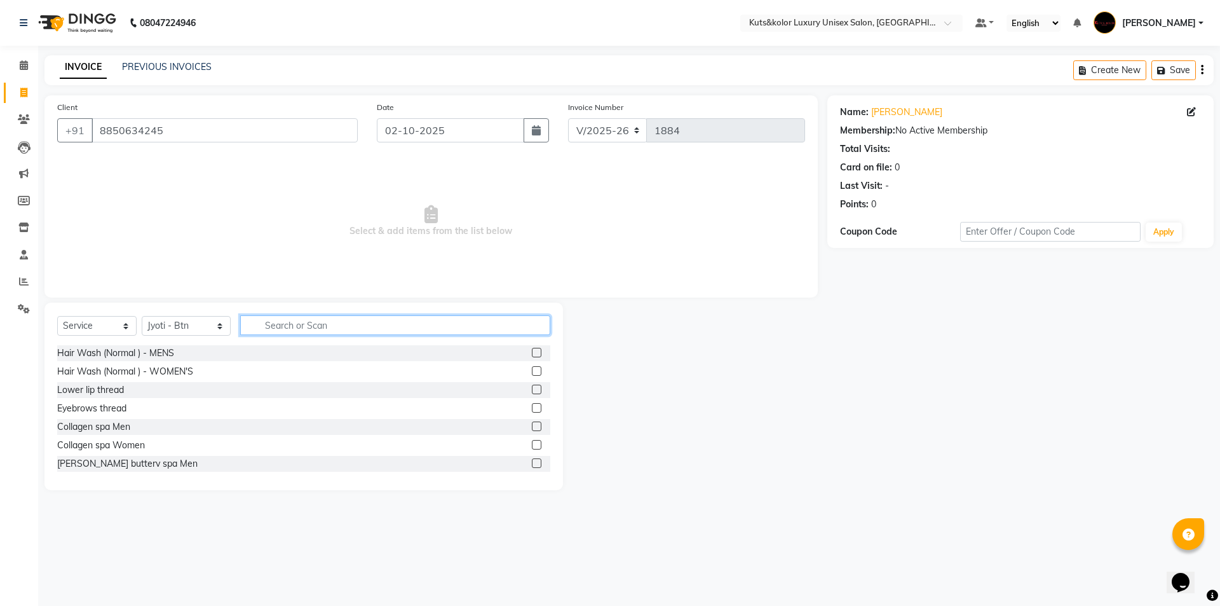
click at [290, 319] on input "text" at bounding box center [395, 325] width 310 height 20
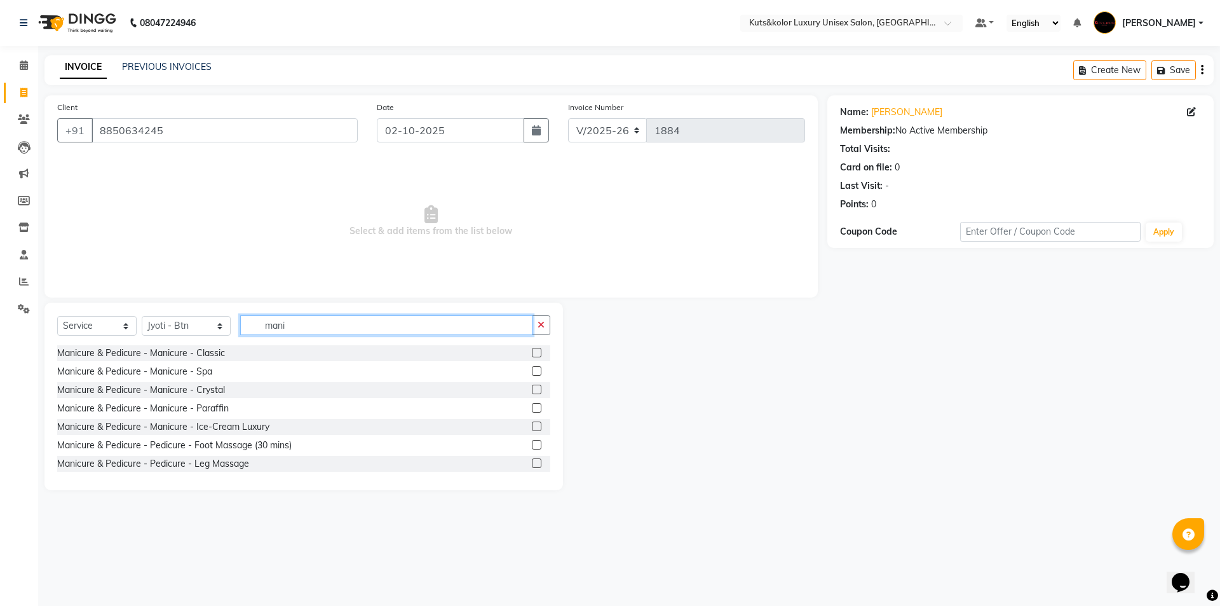
type input "mani"
click at [532, 352] on label at bounding box center [537, 353] width 10 height 10
click at [532, 352] on input "checkbox" at bounding box center [536, 353] width 8 height 8
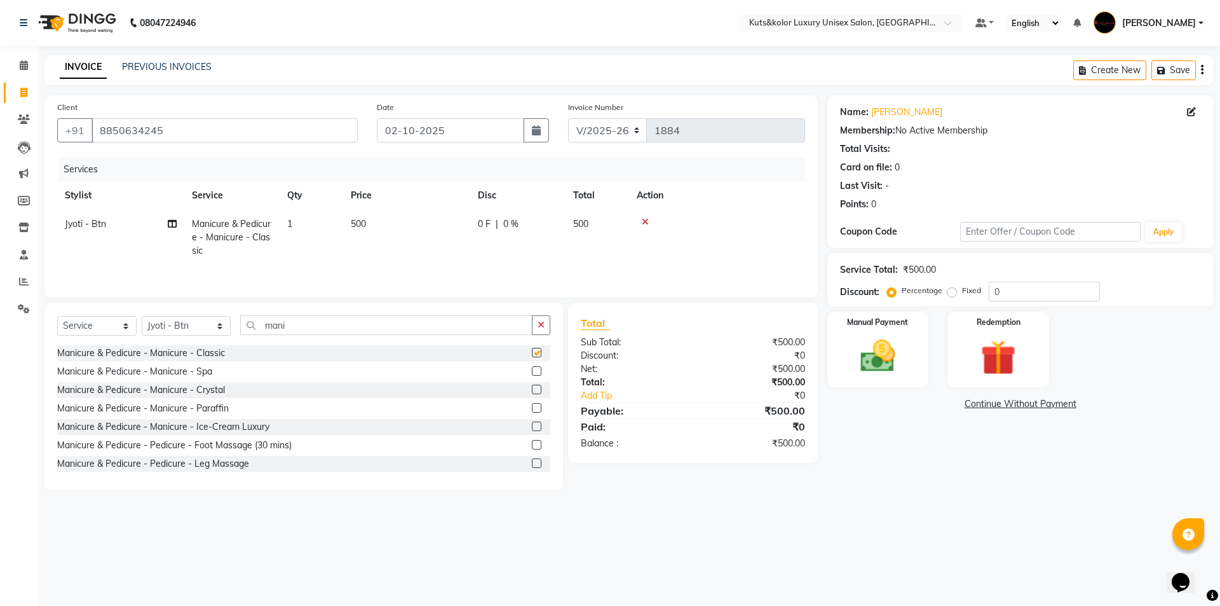
checkbox input "false"
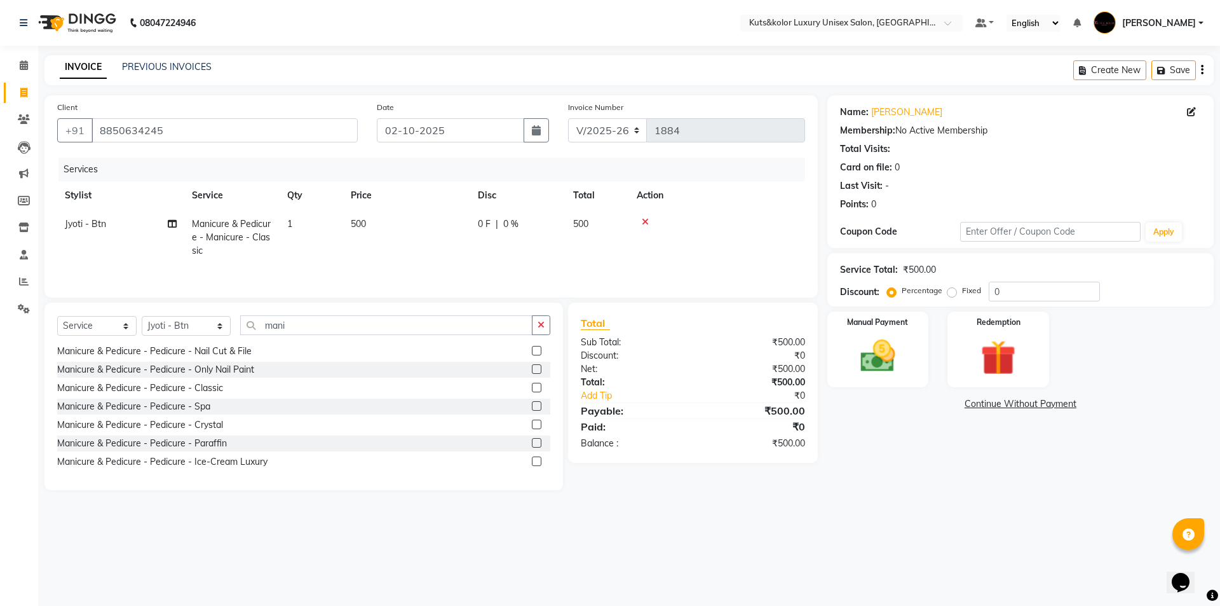
click at [532, 387] on label at bounding box center [537, 388] width 10 height 10
click at [532, 387] on input "checkbox" at bounding box center [536, 388] width 8 height 8
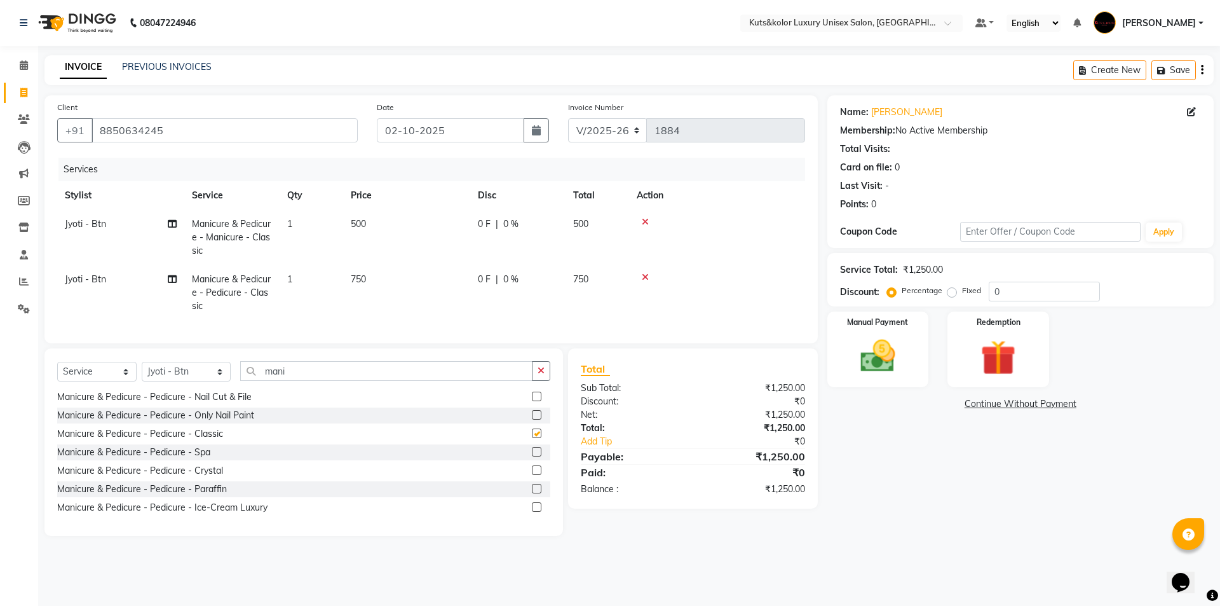
checkbox input "false"
click at [377, 277] on td "750" at bounding box center [406, 292] width 127 height 55
select select "90771"
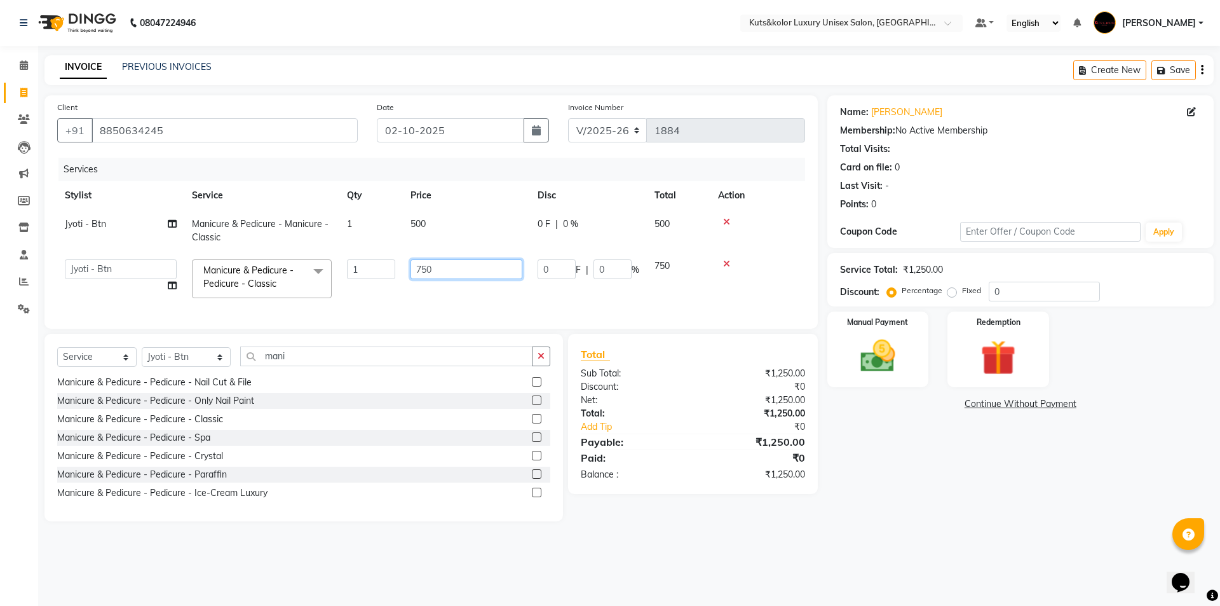
click at [454, 268] on input "750" at bounding box center [467, 269] width 112 height 20
type input "700"
click at [446, 294] on td "700" at bounding box center [466, 279] width 127 height 54
select select "90771"
click at [210, 365] on select "Select Stylist aman [PERSON_NAME] beautiction [PERSON_NAME] Jyoti - Btn [PERSON…" at bounding box center [186, 357] width 89 height 20
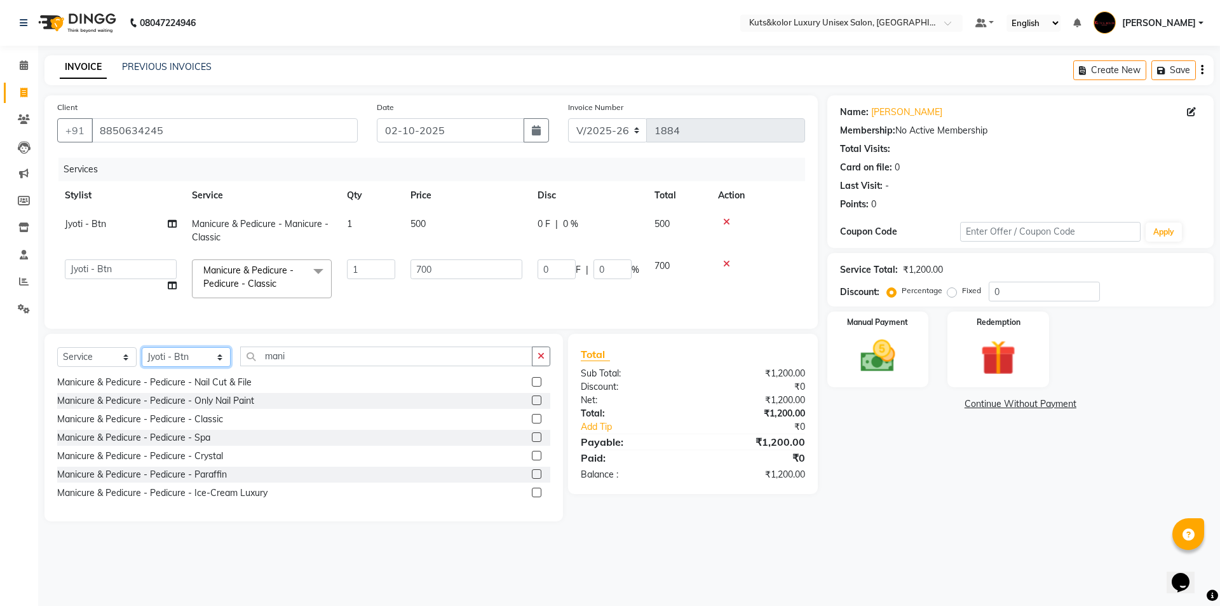
select select "67688"
click at [142, 357] on select "Select Stylist aman [PERSON_NAME] beautiction [PERSON_NAME] Jyoti - Btn [PERSON…" at bounding box center [186, 357] width 89 height 20
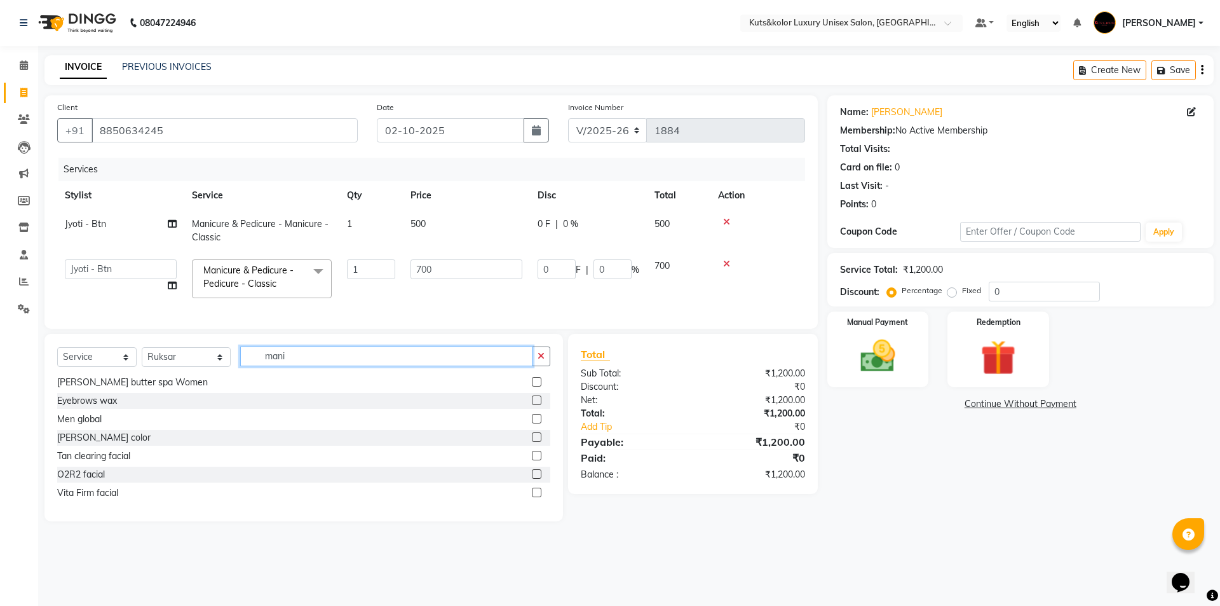
click at [303, 360] on input "mani" at bounding box center [386, 356] width 292 height 20
type input "m"
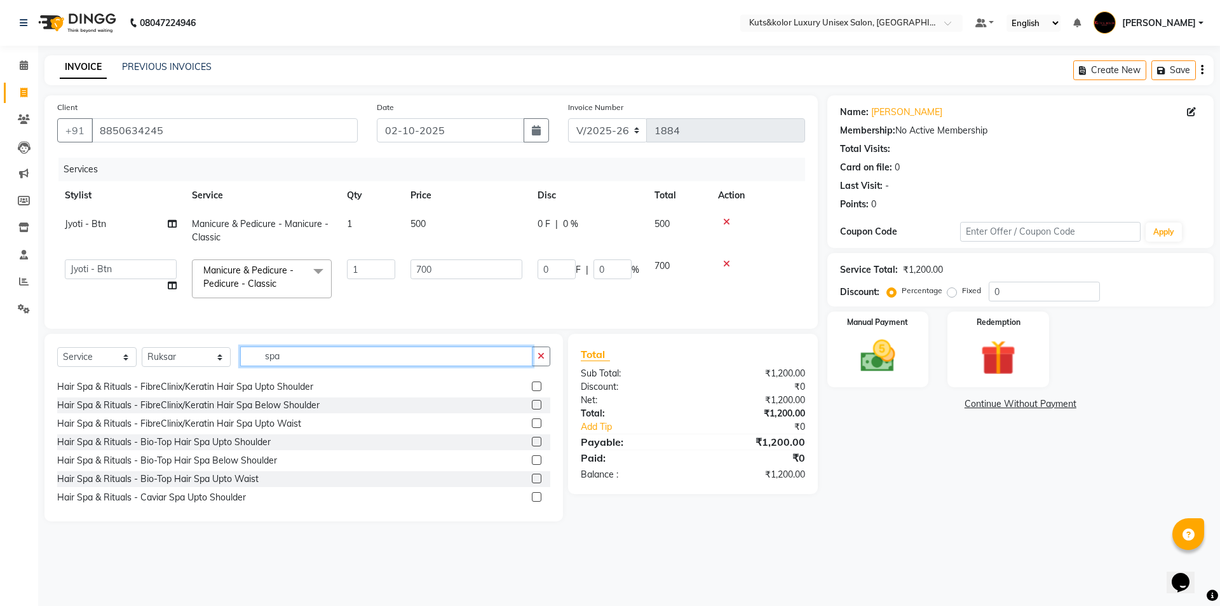
scroll to position [0, 0]
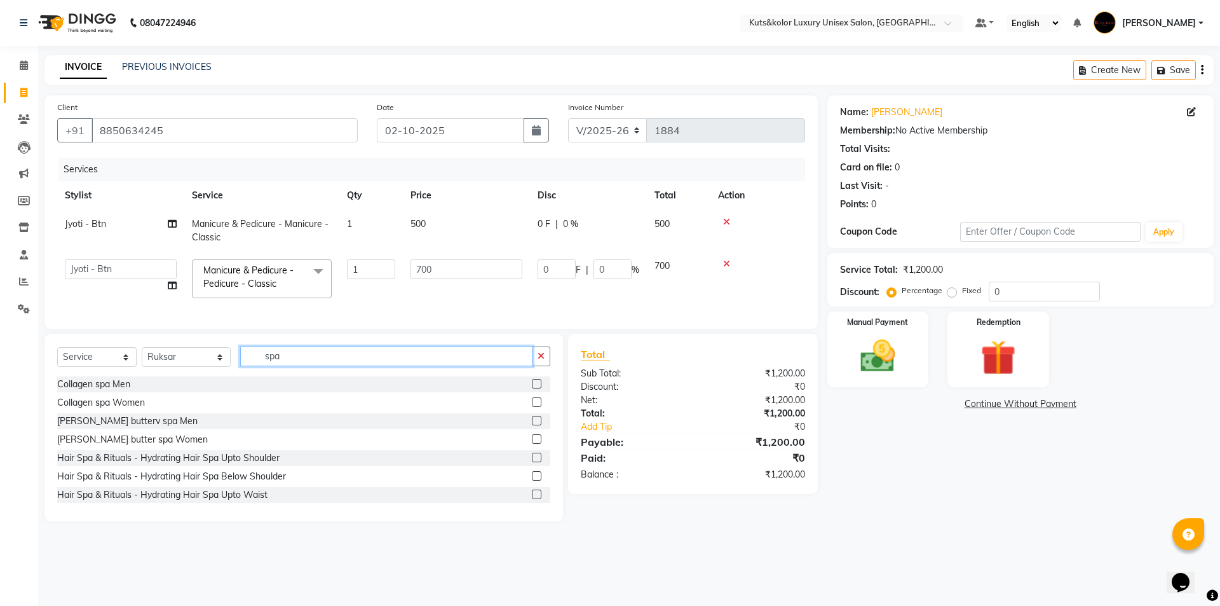
type input "spa"
click at [532, 462] on label at bounding box center [537, 458] width 10 height 10
click at [532, 462] on input "checkbox" at bounding box center [536, 458] width 8 height 8
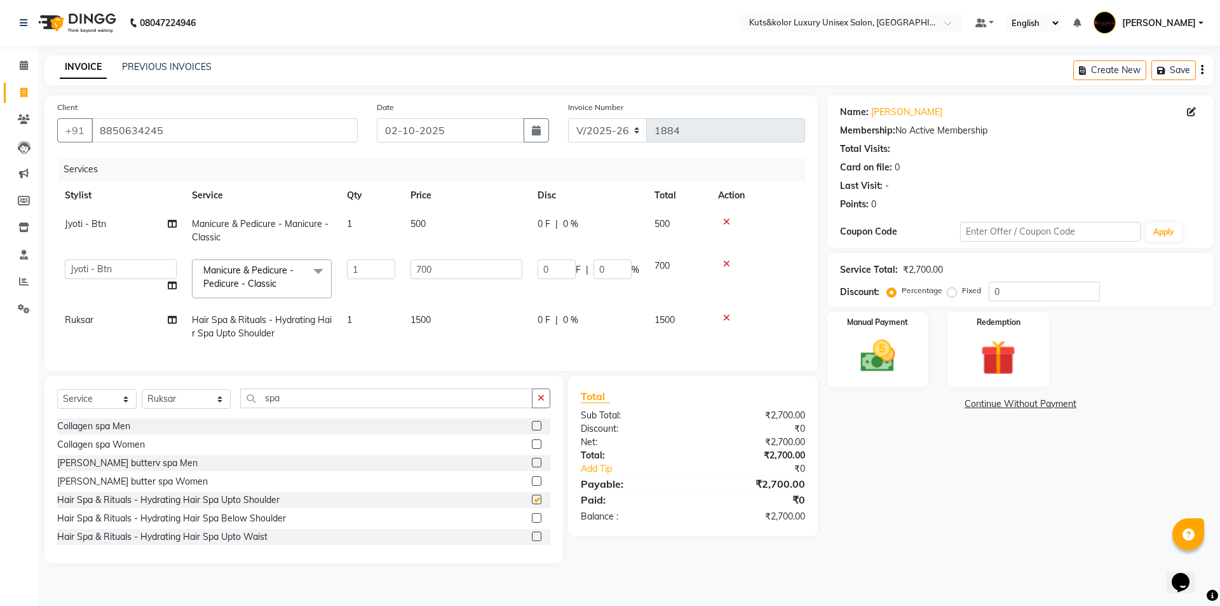
checkbox input "false"
click at [869, 365] on img at bounding box center [878, 356] width 59 height 42
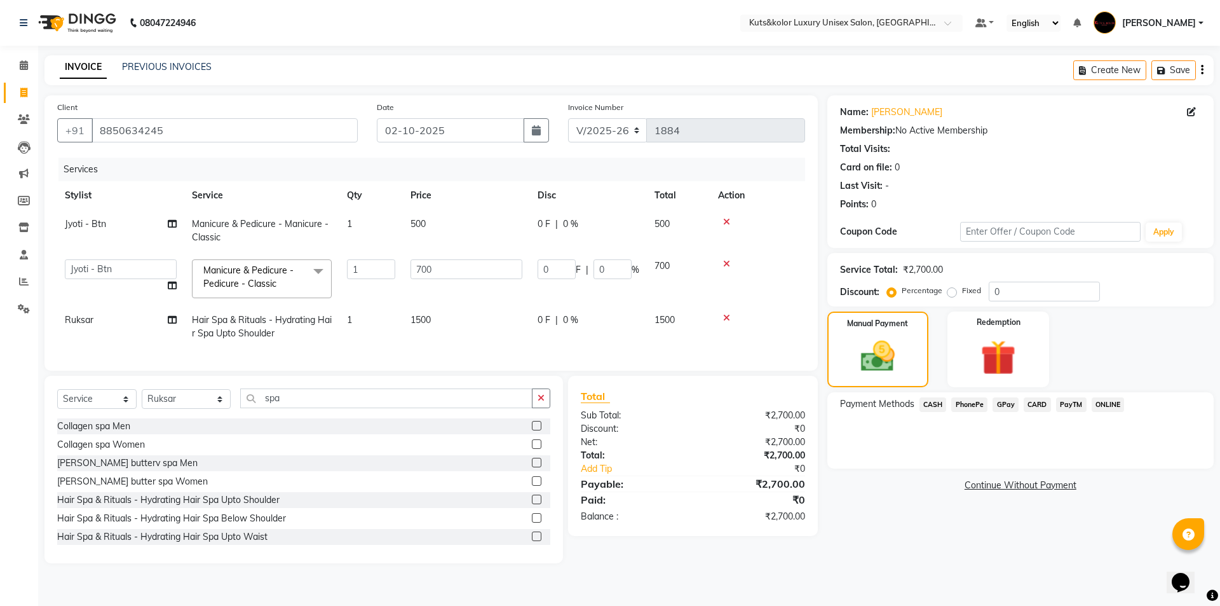
click at [1002, 407] on span "GPay" at bounding box center [1006, 404] width 26 height 15
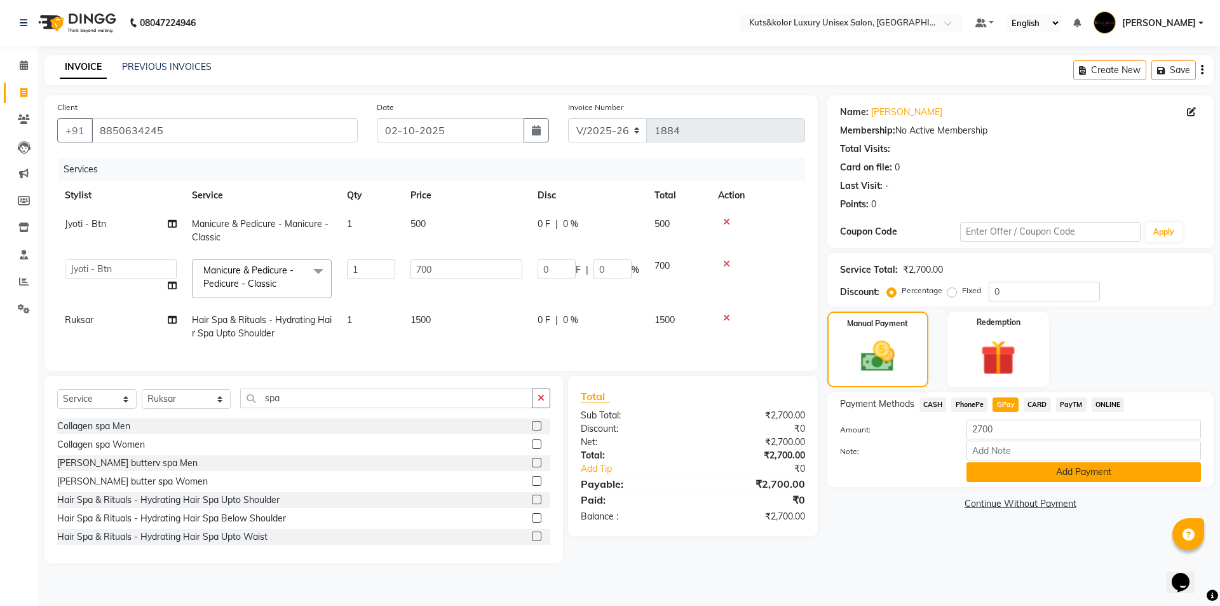
click at [986, 473] on button "Add Payment" at bounding box center [1084, 472] width 235 height 20
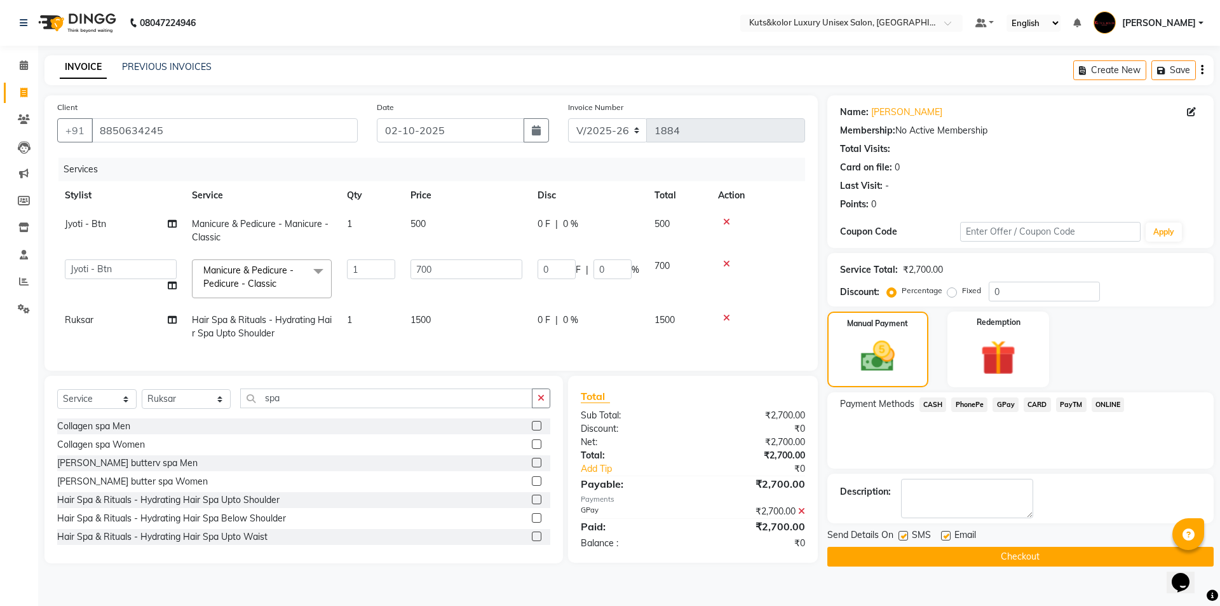
click at [905, 533] on label at bounding box center [904, 536] width 10 height 10
click at [905, 533] on input "checkbox" at bounding box center [903, 536] width 8 height 8
checkbox input "false"
click at [910, 555] on button "Checkout" at bounding box center [1021, 557] width 386 height 20
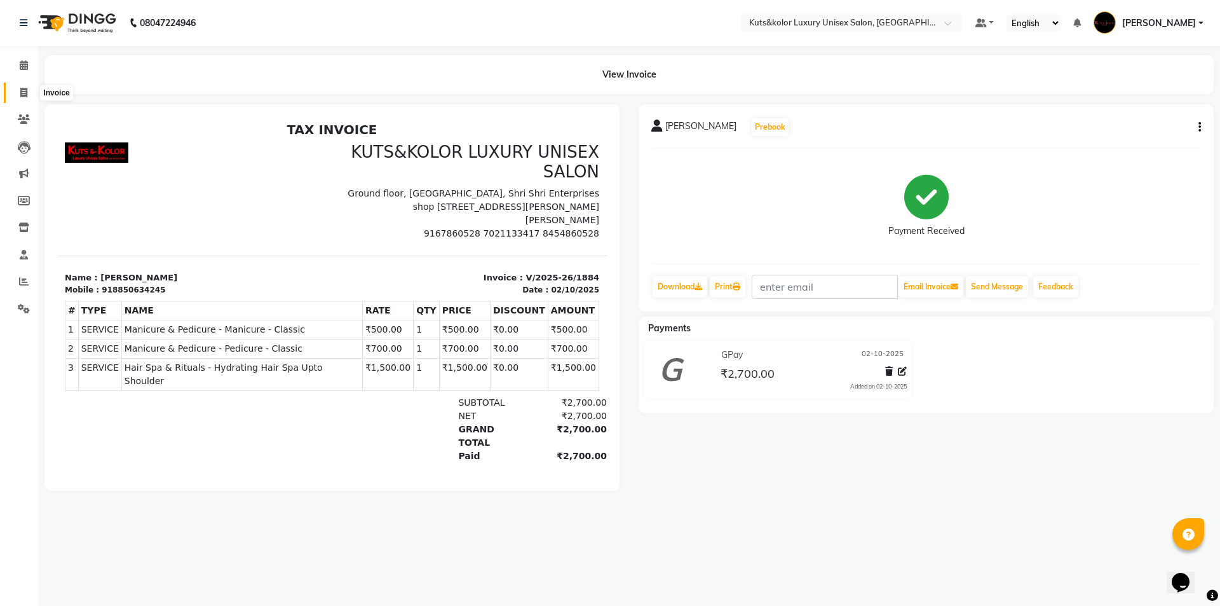
click at [22, 95] on icon at bounding box center [23, 93] width 7 height 10
select select "7374"
select select "service"
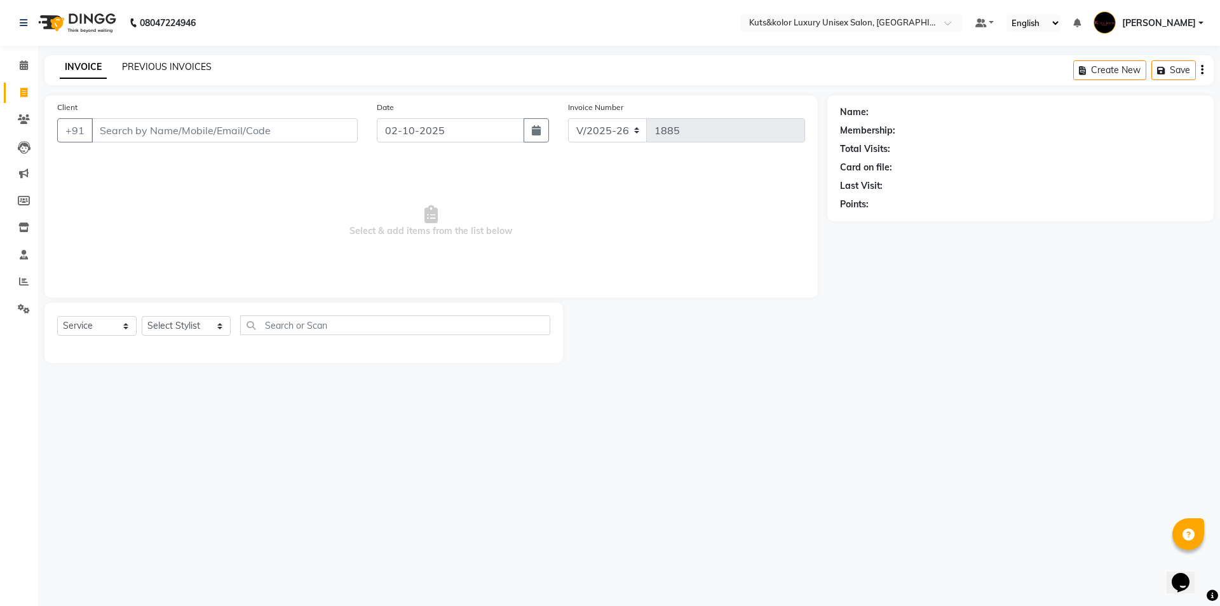
click at [164, 67] on link "PREVIOUS INVOICES" at bounding box center [167, 66] width 90 height 11
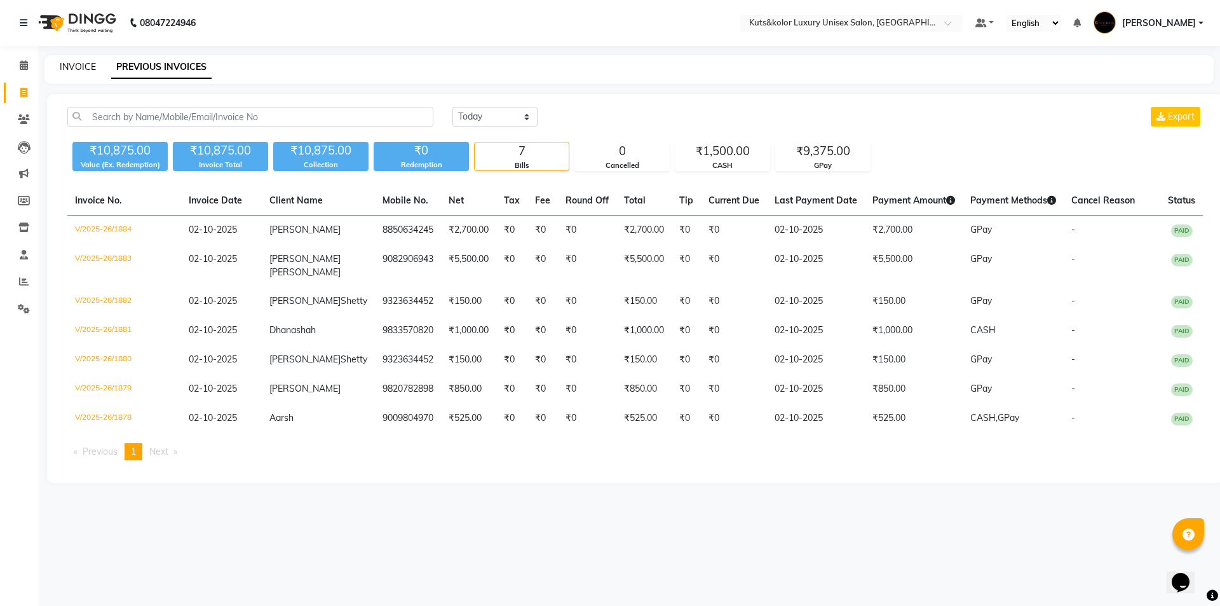
click at [85, 67] on link "INVOICE" at bounding box center [78, 66] width 36 height 11
select select "service"
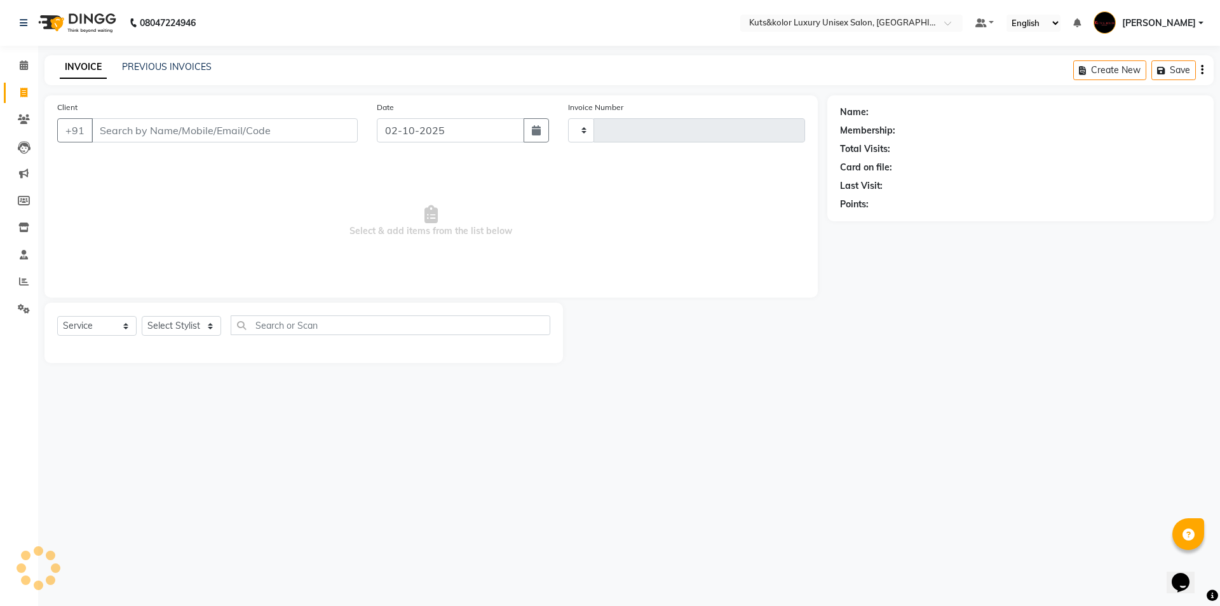
type input "1885"
select select "7374"
click at [20, 69] on icon at bounding box center [24, 65] width 8 height 10
